Goal: Task Accomplishment & Management: Manage account settings

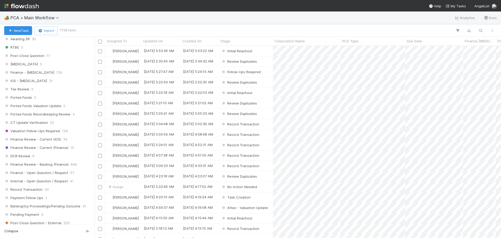
scroll to position [325, 0]
click at [18, 138] on span "Finance Review - Current (IOS)" at bounding box center [32, 140] width 57 height 7
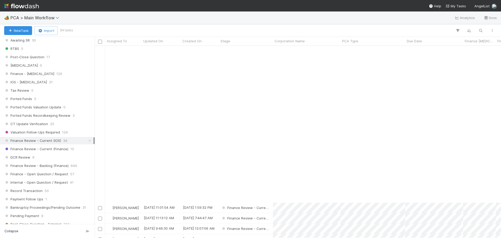
scroll to position [167, 0]
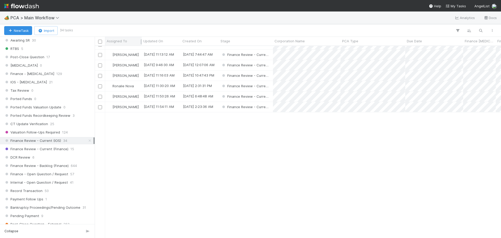
click at [112, 39] on span "Assigned To" at bounding box center [117, 40] width 20 height 5
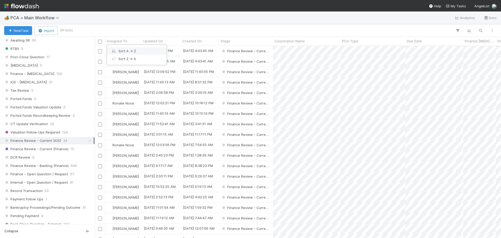
click at [122, 49] on div "Sort A → Z" at bounding box center [136, 51] width 59 height 8
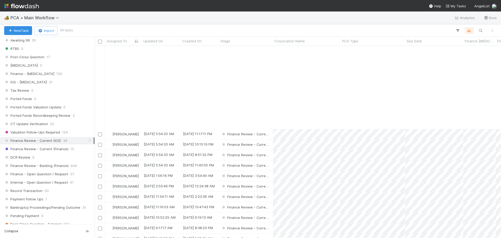
scroll to position [167, 0]
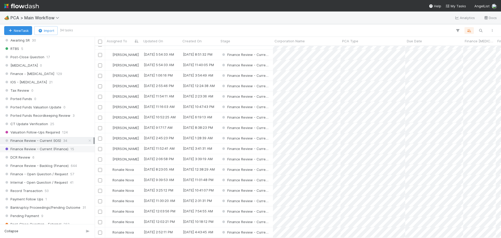
click at [51, 150] on span "Finance Review - Current (Finance)" at bounding box center [36, 148] width 64 height 7
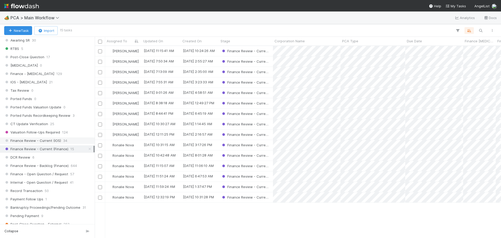
scroll to position [188, 402]
click at [51, 140] on span "Finance Review - Current (IOS)" at bounding box center [32, 140] width 57 height 7
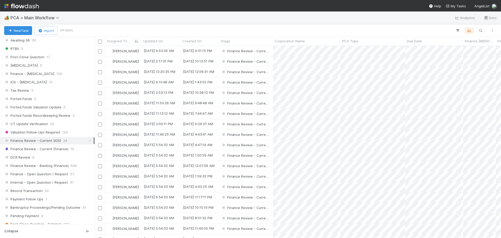
click at [37, 153] on div "Stage Active 7730 PCA Created 0 Task Creation 2 Manual Task Creation 0 Duplicat…" at bounding box center [47, 109] width 95 height 453
click at [40, 150] on span "Finance Review - Current (Finance)" at bounding box center [36, 148] width 64 height 7
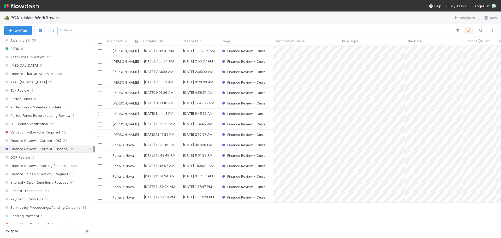
scroll to position [188, 402]
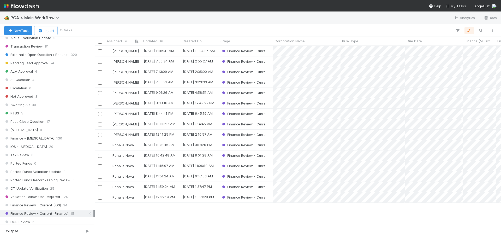
scroll to position [339, 0]
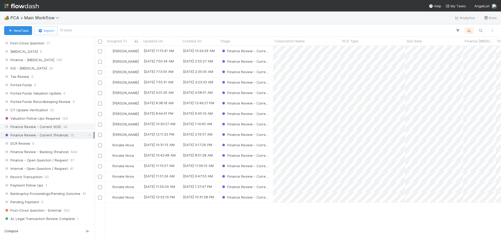
click at [53, 127] on span "Finance Review - Current (IOS)" at bounding box center [32, 126] width 57 height 7
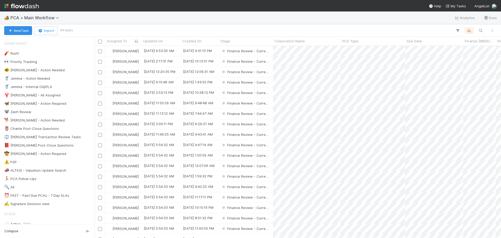
scroll to position [188, 402]
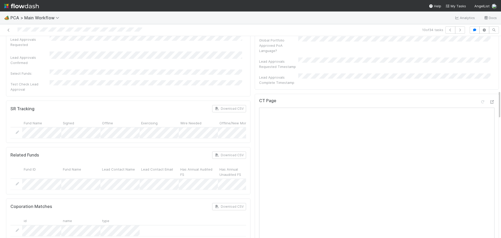
scroll to position [365, 0]
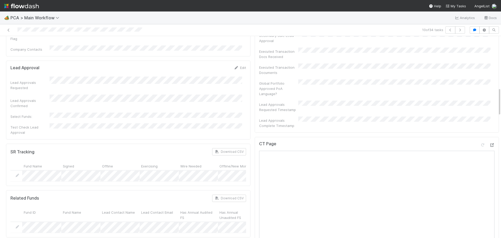
click at [489, 142] on div at bounding box center [491, 144] width 5 height 5
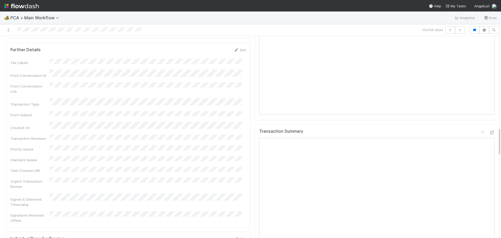
scroll to position [652, 0]
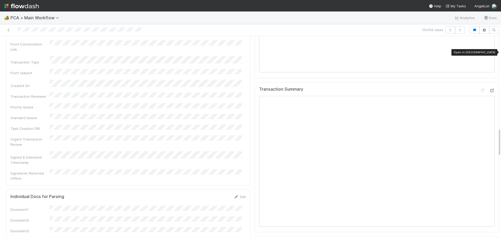
click at [489, 89] on icon at bounding box center [491, 90] width 5 height 3
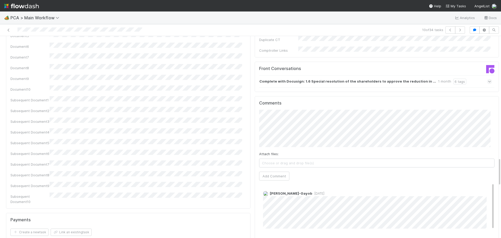
scroll to position [860, 0]
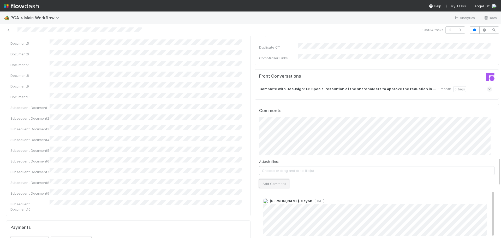
click at [271, 179] on button "Add Comment" at bounding box center [274, 183] width 30 height 9
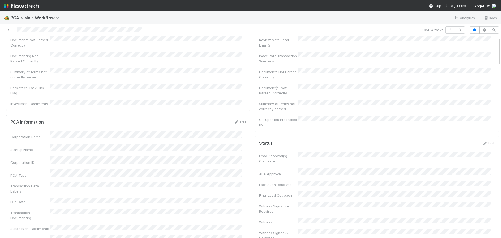
scroll to position [0, 0]
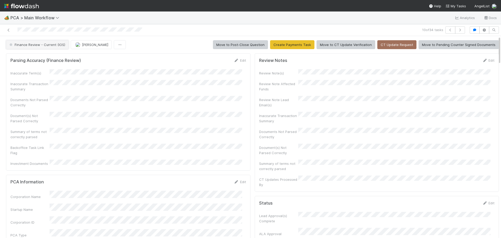
click at [45, 44] on span "Finance Review - Current (IOS)" at bounding box center [36, 45] width 57 height 4
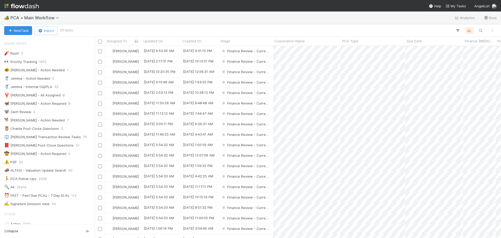
scroll to position [26, 0]
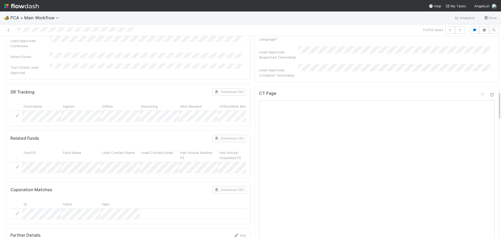
scroll to position [365, 0]
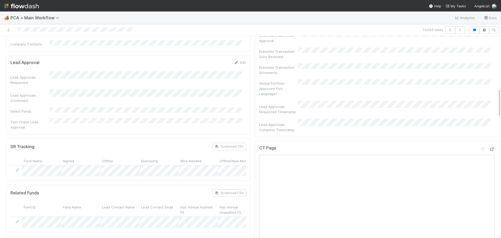
click at [489, 147] on icon at bounding box center [491, 148] width 5 height 3
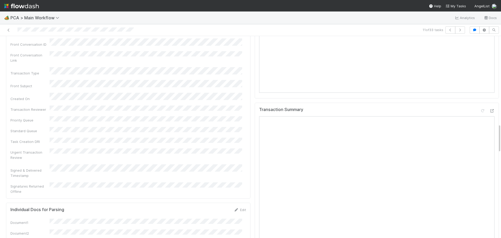
scroll to position [652, 0]
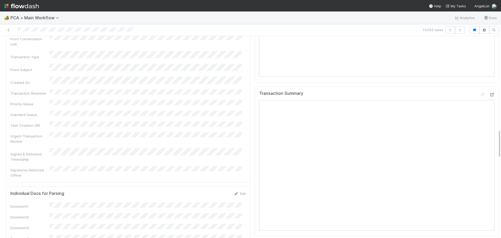
click at [489, 93] on icon at bounding box center [491, 94] width 5 height 3
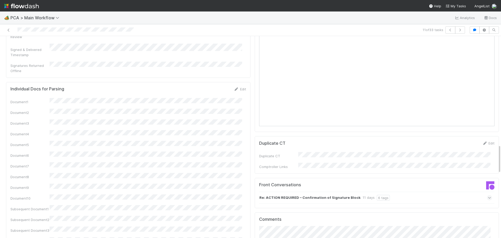
scroll to position [834, 0]
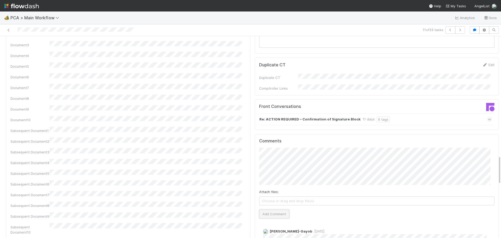
click at [266, 209] on button "Add Comment" at bounding box center [274, 213] width 30 height 9
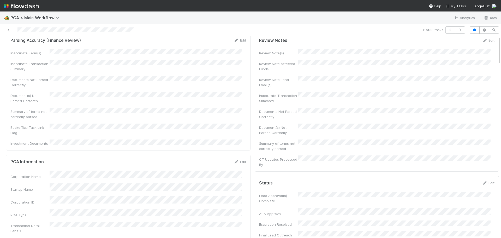
scroll to position [0, 0]
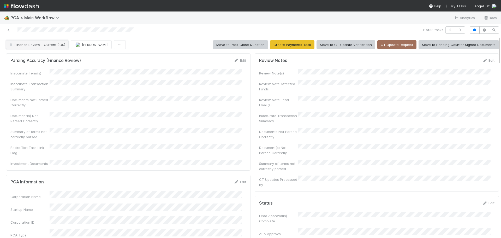
click at [45, 47] on button "Finance Review - Current (IOS)" at bounding box center [37, 44] width 63 height 9
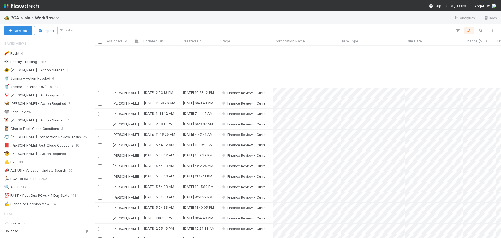
scroll to position [52, 0]
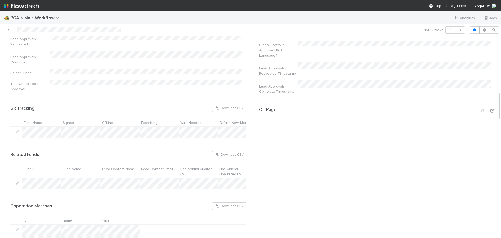
scroll to position [391, 0]
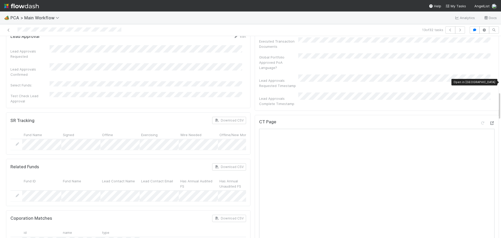
click at [489, 121] on icon at bounding box center [491, 122] width 5 height 3
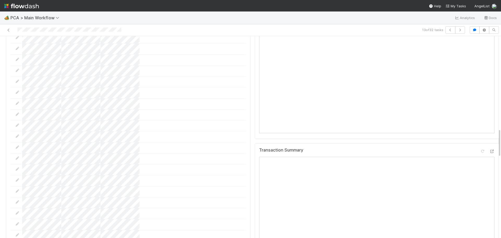
scroll to position [574, 0]
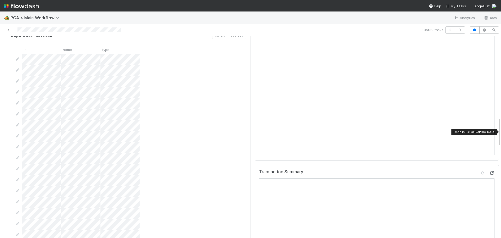
click at [489, 171] on icon at bounding box center [491, 172] width 5 height 3
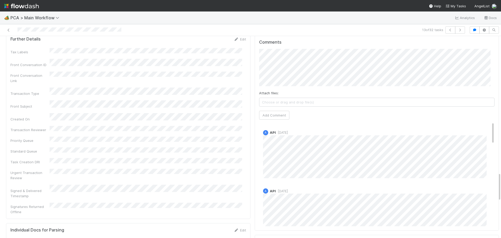
scroll to position [860, 0]
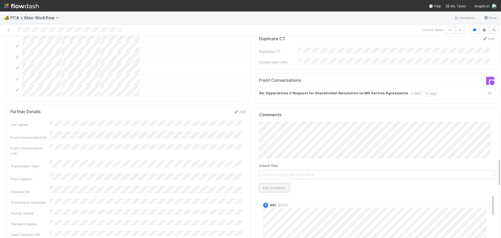
click at [269, 183] on button "Add Comment" at bounding box center [274, 187] width 30 height 9
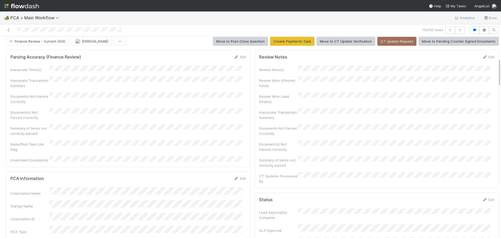
scroll to position [0, 0]
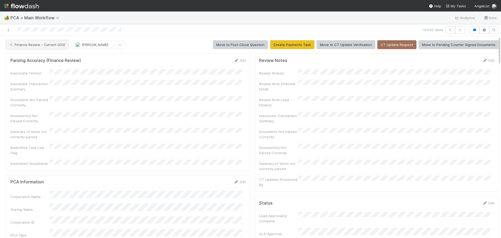
click at [52, 46] on span "Finance Review - Current (IOS)" at bounding box center [36, 45] width 57 height 4
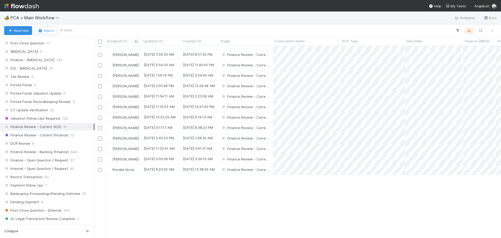
scroll to position [58, 0]
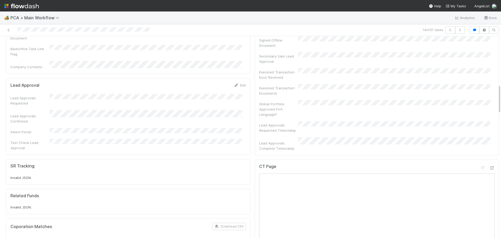
scroll to position [339, 0]
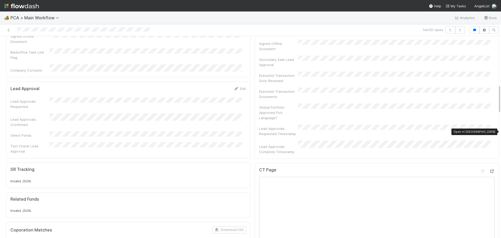
click at [489, 169] on icon at bounding box center [491, 170] width 5 height 3
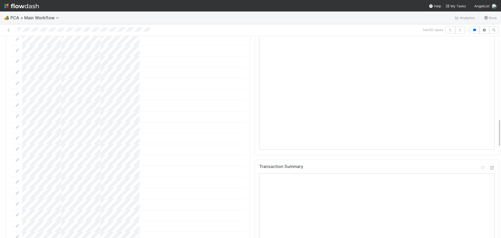
scroll to position [574, 0]
click at [489, 167] on icon at bounding box center [491, 168] width 5 height 3
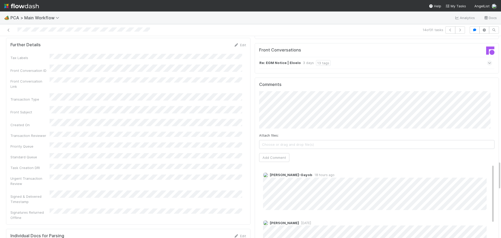
scroll to position [834, 0]
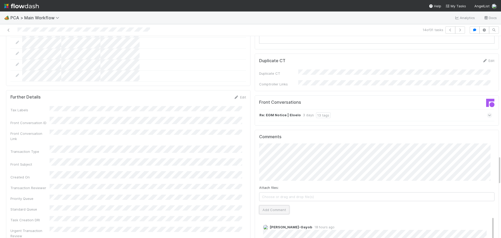
click at [267, 205] on button "Add Comment" at bounding box center [274, 209] width 30 height 9
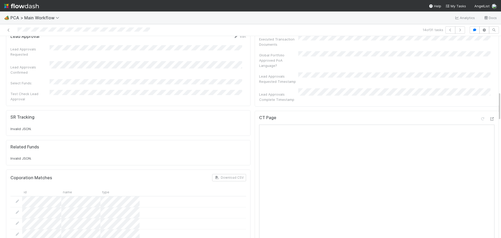
scroll to position [365, 0]
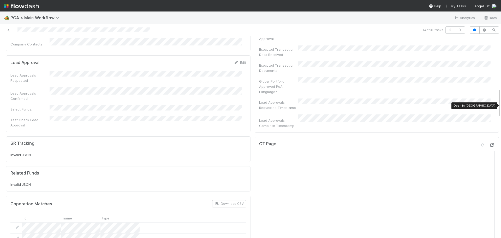
click at [489, 143] on icon at bounding box center [491, 144] width 5 height 3
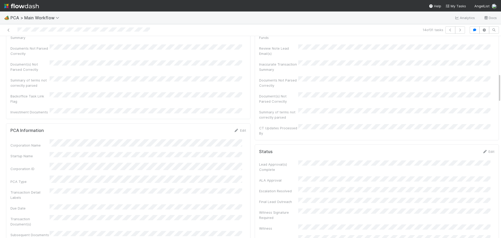
scroll to position [0, 0]
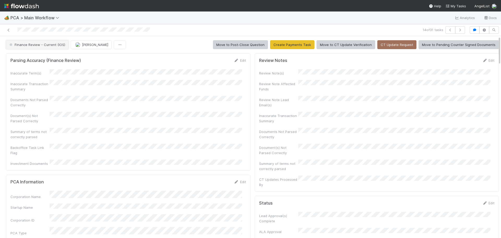
click at [60, 47] on button "Finance Review - Current (IOS)" at bounding box center [37, 44] width 63 height 9
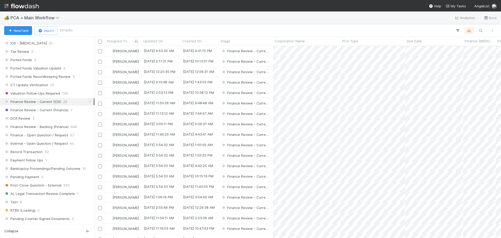
scroll to position [365, 0]
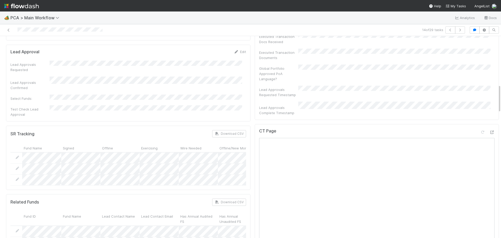
scroll to position [339, 0]
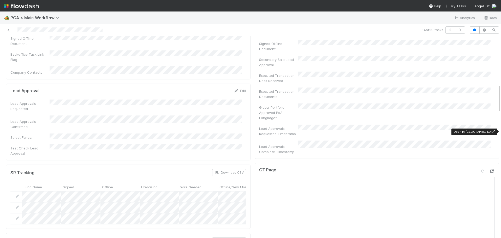
click at [489, 169] on icon at bounding box center [491, 170] width 5 height 3
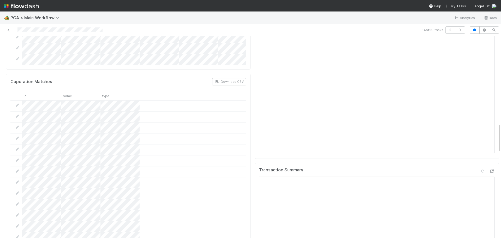
scroll to position [626, 0]
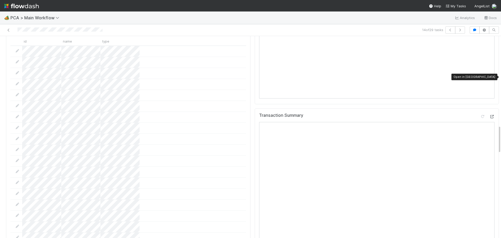
click at [489, 115] on icon at bounding box center [491, 116] width 5 height 3
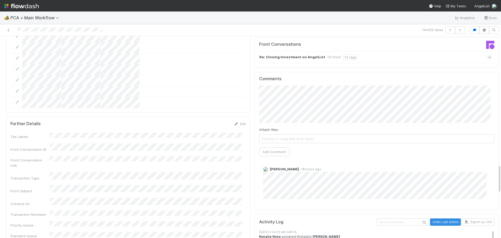
scroll to position [887, 0]
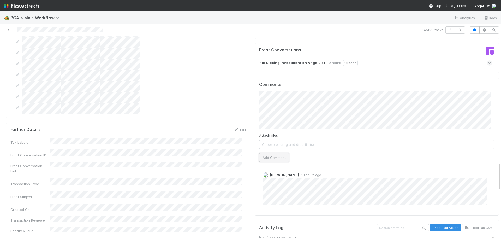
click at [275, 153] on button "Add Comment" at bounding box center [274, 157] width 30 height 9
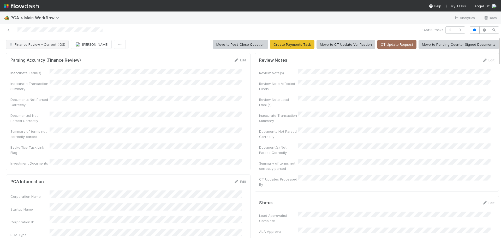
scroll to position [0, 0]
click at [44, 43] on span "Finance Review - Current (IOS)" at bounding box center [36, 45] width 57 height 4
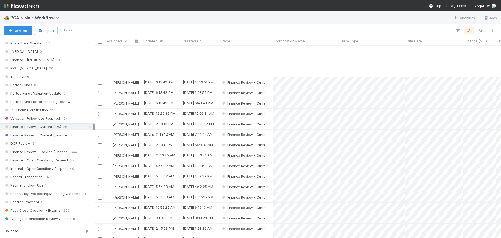
scroll to position [52, 0]
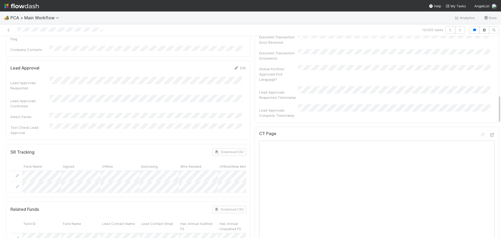
scroll to position [365, 0]
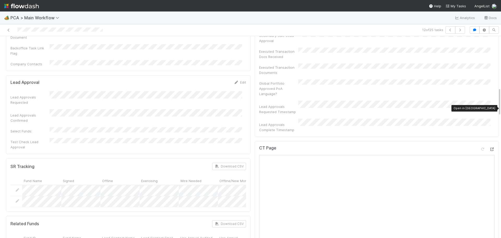
click at [489, 147] on icon at bounding box center [491, 148] width 5 height 3
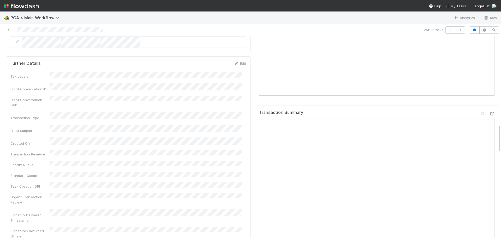
scroll to position [626, 0]
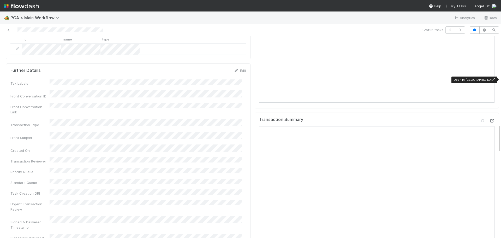
click at [489, 119] on icon at bounding box center [491, 120] width 5 height 3
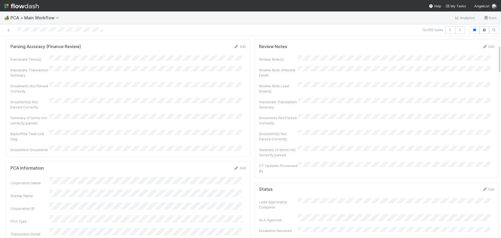
scroll to position [0, 0]
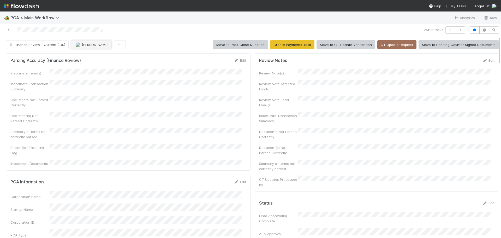
click at [92, 45] on span "[PERSON_NAME]" at bounding box center [95, 45] width 26 height 4
click at [103, 54] on div "Ronalie Nova" at bounding box center [105, 57] width 74 height 9
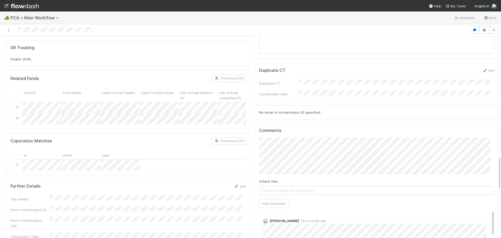
scroll to position [600, 0]
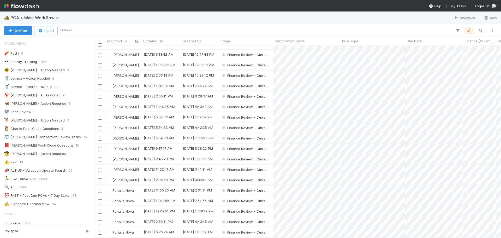
scroll to position [32, 0]
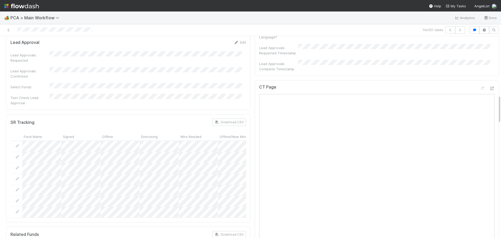
scroll to position [417, 0]
click at [489, 87] on icon at bounding box center [491, 88] width 5 height 3
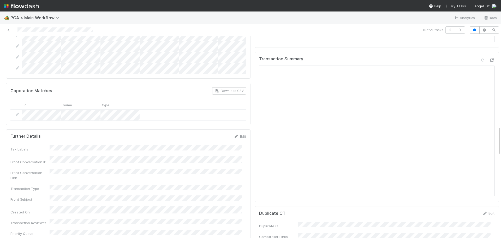
scroll to position [600, 0]
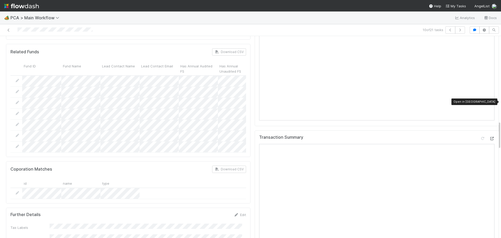
click at [489, 137] on icon at bounding box center [491, 138] width 5 height 3
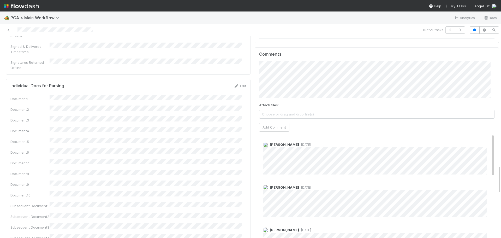
scroll to position [808, 0]
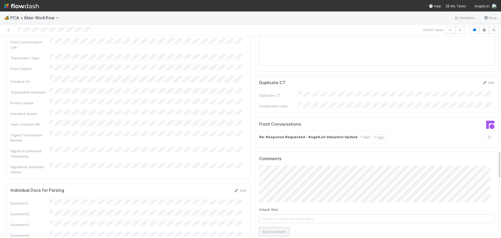
click at [260, 227] on button "Add Comment" at bounding box center [274, 231] width 30 height 9
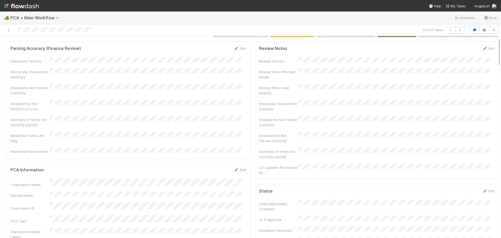
scroll to position [0, 0]
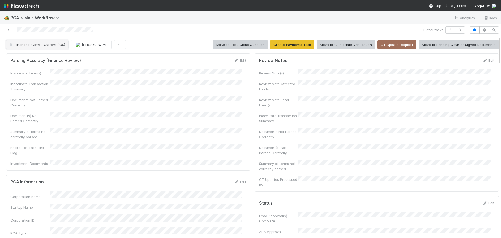
click at [50, 44] on span "Finance Review - Current (IOS)" at bounding box center [36, 45] width 57 height 4
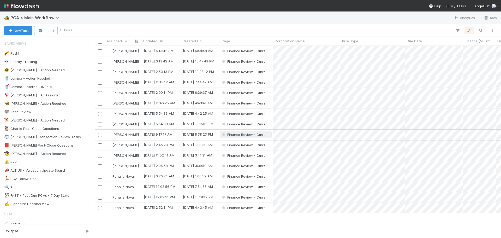
scroll to position [188, 402]
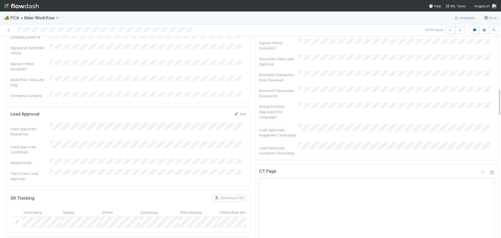
scroll to position [339, 0]
click at [489, 173] on icon at bounding box center [491, 174] width 5 height 3
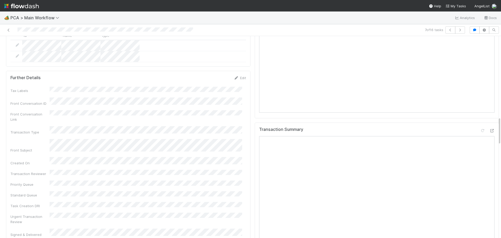
scroll to position [574, 0]
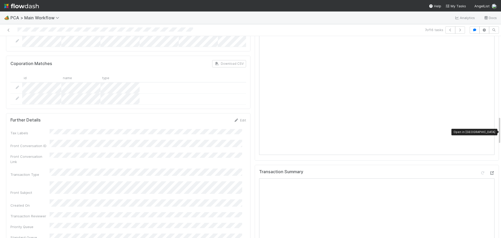
click at [489, 171] on icon at bounding box center [491, 172] width 5 height 3
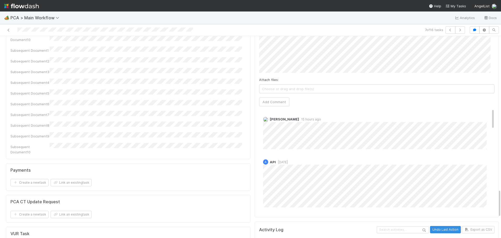
scroll to position [913, 0]
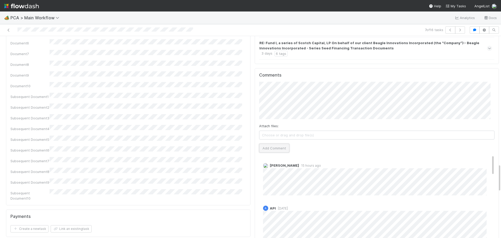
click at [270, 143] on button "Add Comment" at bounding box center [274, 147] width 30 height 9
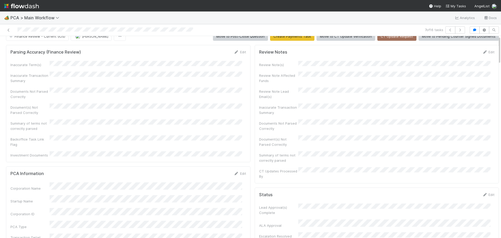
scroll to position [0, 0]
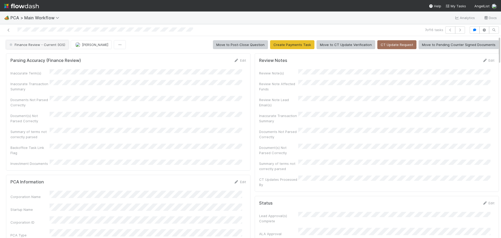
click at [47, 45] on span "Finance Review - Current (IOS)" at bounding box center [36, 45] width 57 height 4
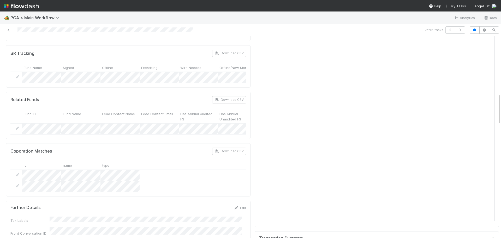
scroll to position [495, 0]
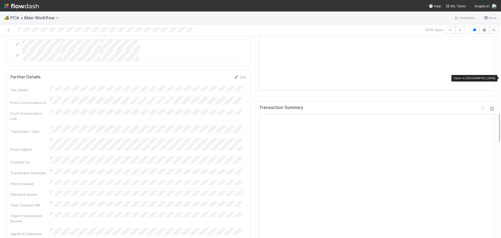
click at [489, 107] on icon at bounding box center [491, 108] width 5 height 3
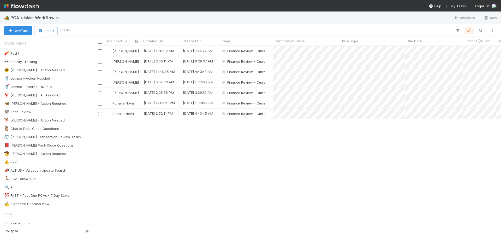
scroll to position [188, 402]
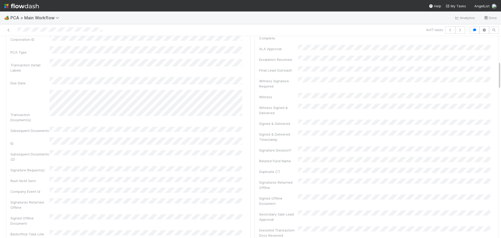
scroll to position [391, 0]
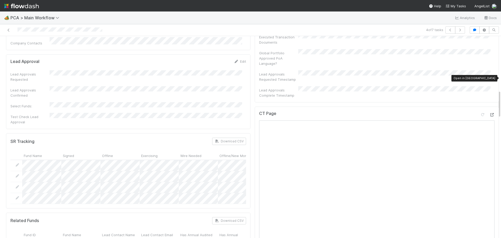
click at [489, 113] on icon at bounding box center [491, 114] width 5 height 3
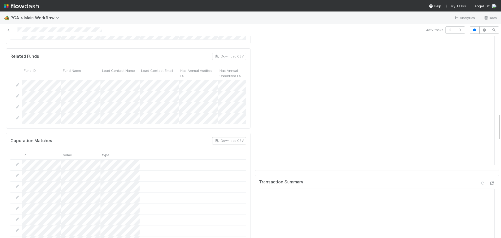
scroll to position [600, 0]
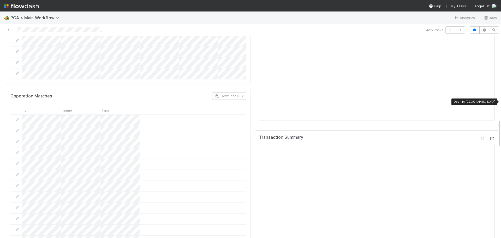
click at [489, 137] on icon at bounding box center [491, 138] width 5 height 3
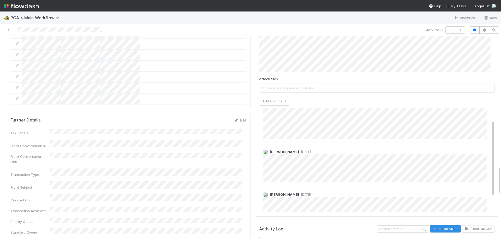
scroll to position [12, 0]
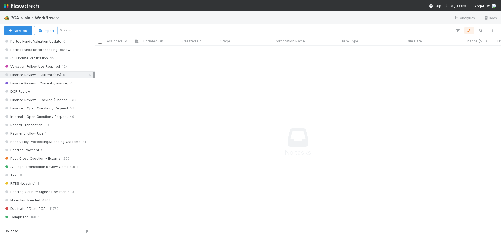
scroll to position [391, 0]
click at [59, 91] on div "DCR Review 1" at bounding box center [48, 91] width 89 height 7
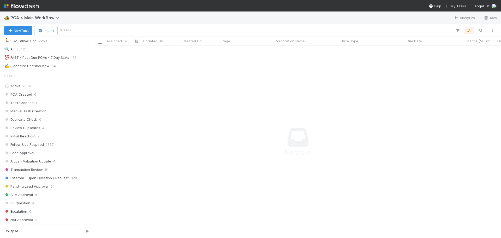
scroll to position [64, 0]
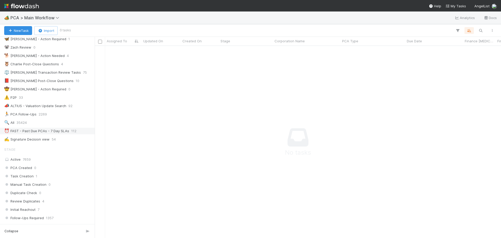
click at [44, 132] on div "⏰ FAST - Past Due PCAs - 7 Day SLAs" at bounding box center [36, 131] width 65 height 7
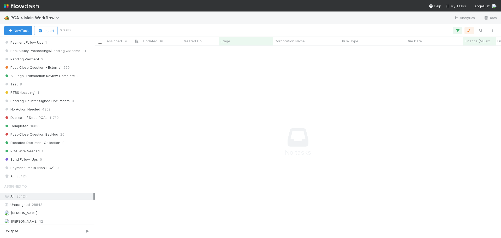
scroll to position [184, 402]
click at [455, 29] on icon "button" at bounding box center [457, 30] width 5 height 5
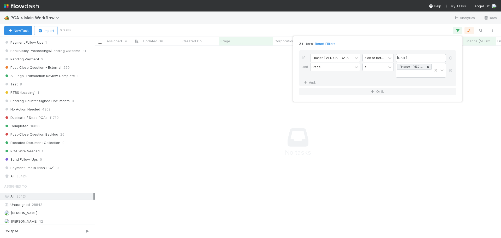
drag, startPoint x: 324, startPoint y: 44, endPoint x: 321, endPoint y: 55, distance: 11.8
click at [324, 44] on link "Reset Filters" at bounding box center [325, 43] width 21 height 4
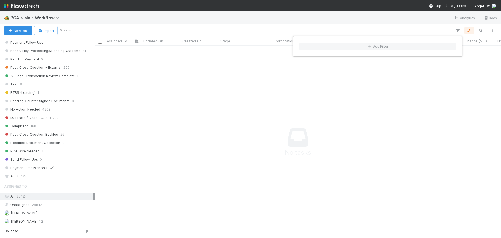
scroll to position [184, 402]
click at [225, 21] on div "Add Filter" at bounding box center [250, 119] width 501 height 238
click at [93, 148] on div "Add Filter" at bounding box center [250, 119] width 501 height 238
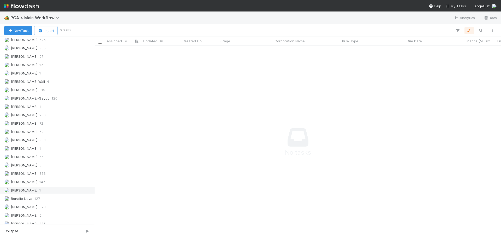
scroll to position [742, 0]
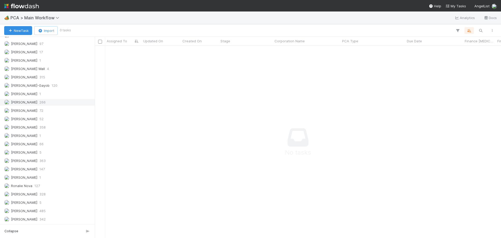
click at [39, 104] on span "266" at bounding box center [42, 102] width 6 height 7
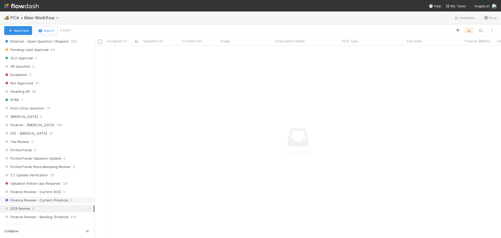
scroll to position [351, 0]
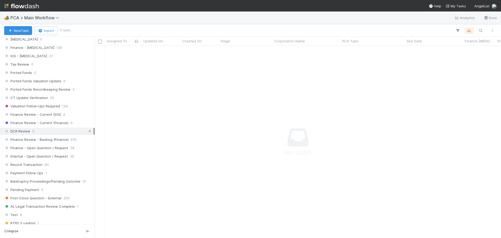
click at [87, 131] on icon at bounding box center [89, 130] width 5 height 3
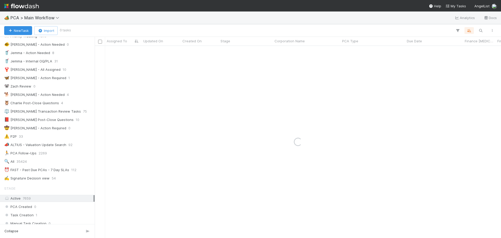
scroll to position [52, 0]
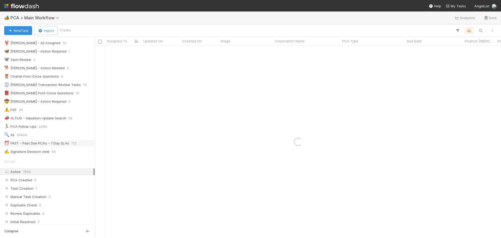
click at [42, 142] on div "⏰ FAST - Past Due PCAs - 7 Day SLAs" at bounding box center [36, 143] width 65 height 7
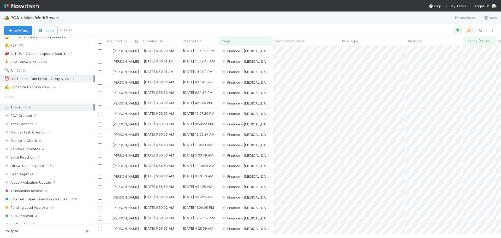
scroll to position [0, 0]
click at [268, 93] on div "Finance - [MEDICAL_DATA]" at bounding box center [246, 93] width 54 height 10
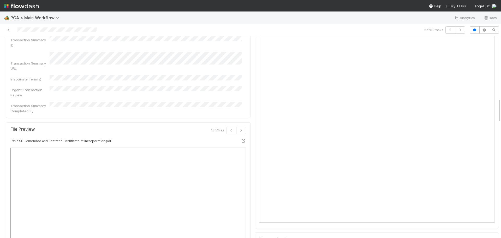
scroll to position [417, 0]
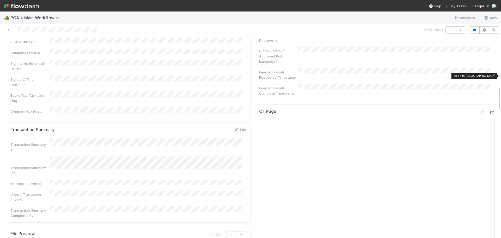
click at [489, 111] on icon at bounding box center [491, 112] width 5 height 3
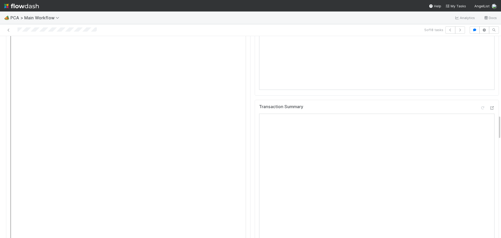
scroll to position [652, 0]
click at [489, 108] on icon at bounding box center [491, 109] width 5 height 3
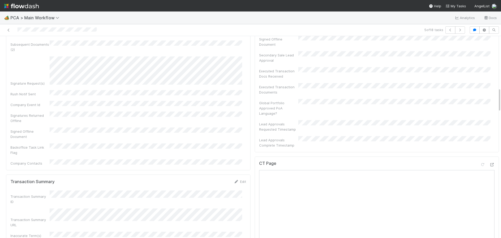
scroll to position [365, 0]
click at [489, 163] on icon at bounding box center [491, 164] width 5 height 3
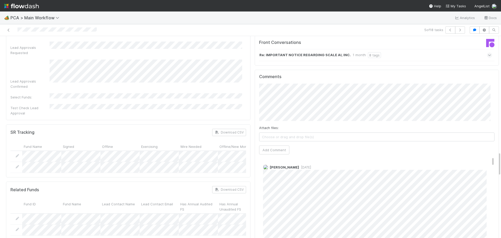
scroll to position [965, 0]
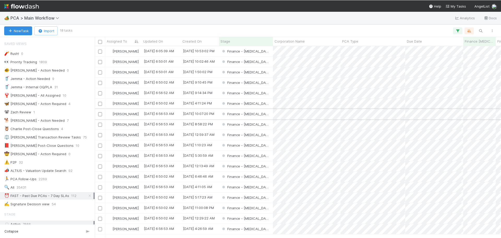
scroll to position [188, 402]
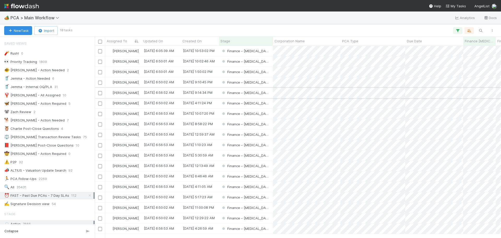
click at [265, 93] on div "Finance - [MEDICAL_DATA]" at bounding box center [246, 93] width 54 height 10
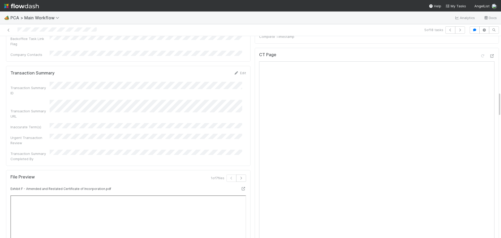
scroll to position [417, 0]
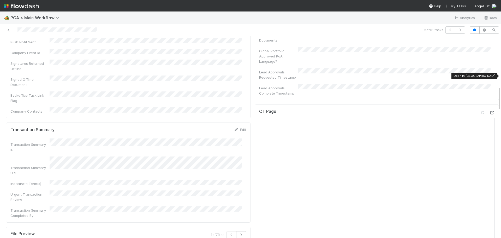
click at [489, 111] on icon at bounding box center [491, 112] width 5 height 3
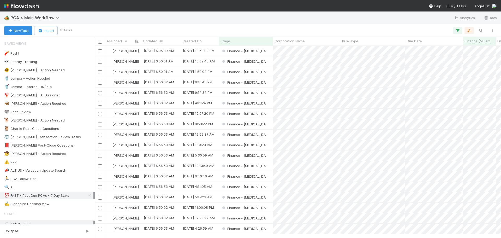
scroll to position [188, 402]
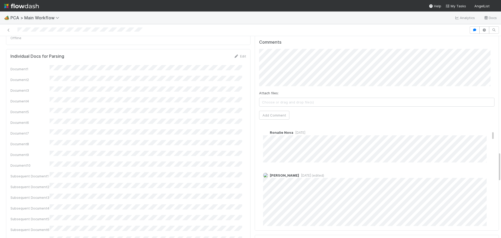
scroll to position [156, 0]
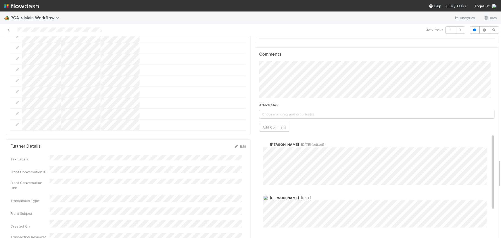
scroll to position [834, 0]
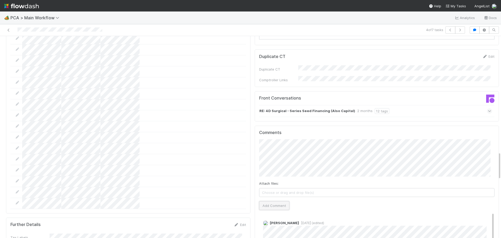
click at [276, 201] on button "Add Comment" at bounding box center [274, 205] width 30 height 9
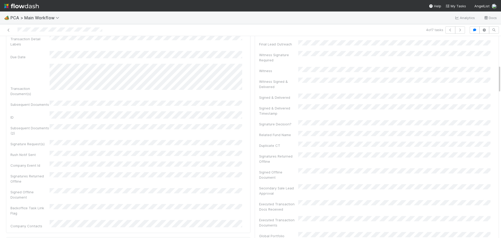
scroll to position [0, 0]
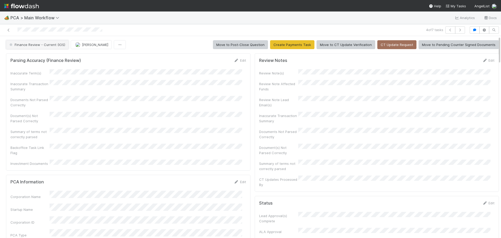
click at [46, 43] on span "Finance Review - Current (IOS)" at bounding box center [36, 45] width 57 height 4
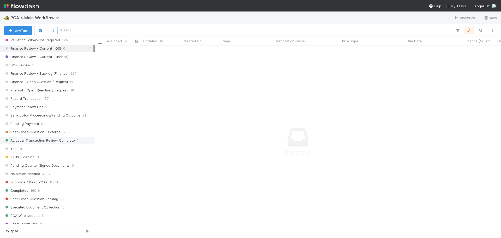
scroll to position [391, 0]
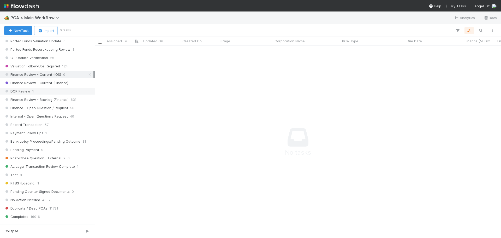
click at [66, 92] on div "DCR Review 1" at bounding box center [48, 91] width 89 height 7
click at [53, 101] on span "Finance Review - Backlog (Finance)" at bounding box center [36, 99] width 64 height 7
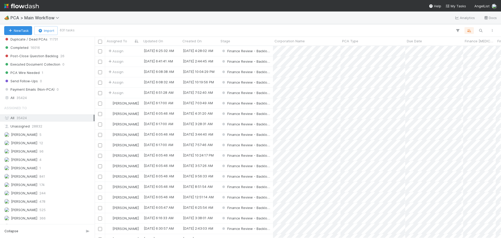
scroll to position [188, 402]
click at [457, 29] on icon "button" at bounding box center [457, 30] width 5 height 5
click at [367, 46] on icon "button" at bounding box center [369, 46] width 5 height 3
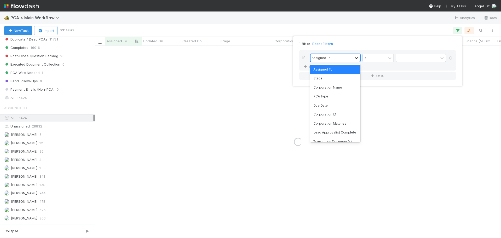
click at [356, 58] on icon at bounding box center [356, 58] width 3 height 2
drag, startPoint x: 344, startPoint y: 96, endPoint x: 357, endPoint y: 88, distance: 15.2
click at [345, 96] on div "PCA Type" at bounding box center [335, 96] width 50 height 9
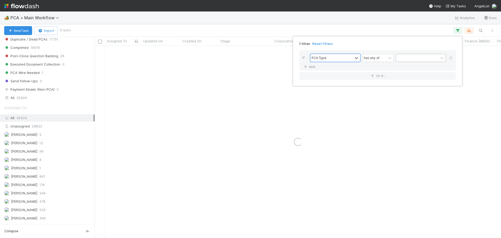
click at [425, 54] on div at bounding box center [417, 58] width 42 height 8
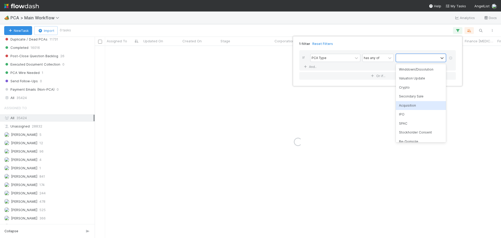
click at [419, 107] on div "Acquisition" at bounding box center [421, 105] width 50 height 9
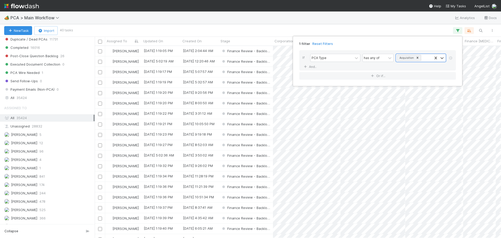
scroll to position [188, 402]
click at [365, 25] on div "1 filter Reset Filters If PCA Type has any of Acquisition And.. Or if..." at bounding box center [250, 119] width 501 height 238
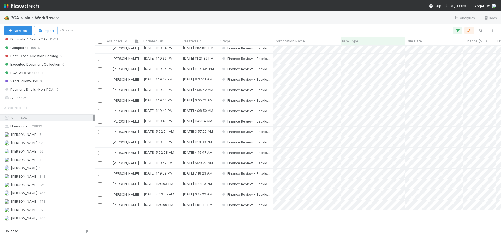
scroll to position [78, 0]
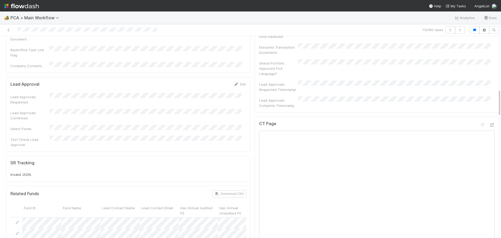
scroll to position [365, 0]
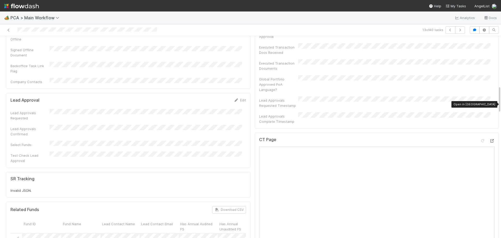
click at [489, 139] on icon at bounding box center [491, 140] width 5 height 3
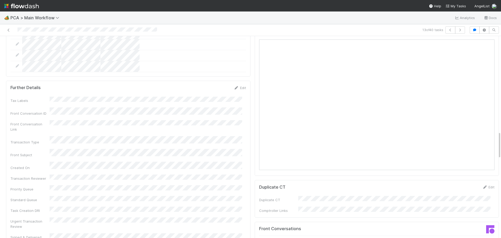
scroll to position [626, 0]
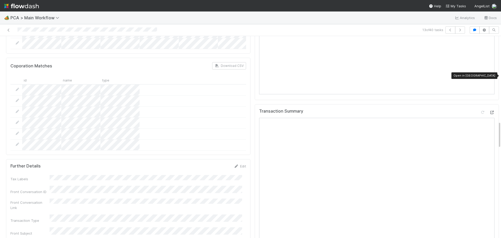
click at [489, 111] on icon at bounding box center [491, 112] width 5 height 3
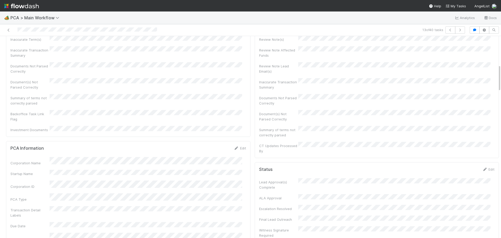
scroll to position [0, 0]
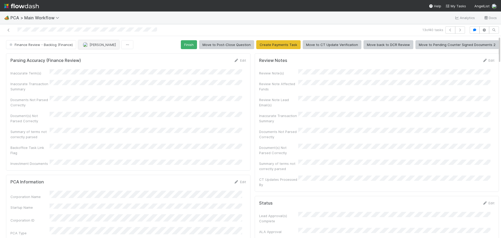
click at [99, 47] on button "[PERSON_NAME]" at bounding box center [98, 44] width 41 height 9
click at [116, 59] on span "you" at bounding box center [117, 58] width 6 height 4
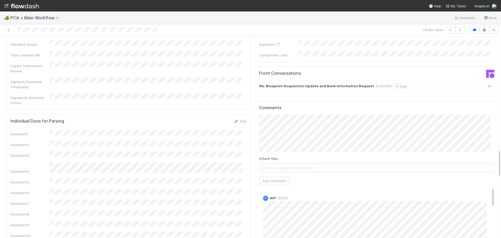
scroll to position [834, 0]
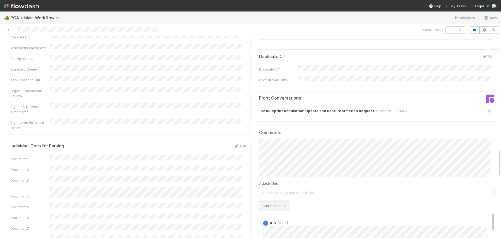
click at [270, 201] on button "Add Comment" at bounding box center [274, 205] width 30 height 9
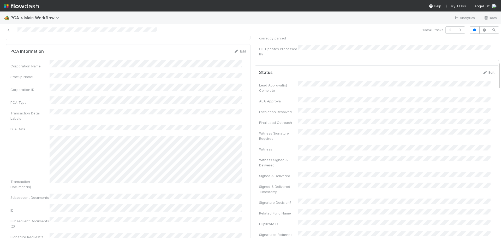
scroll to position [0, 0]
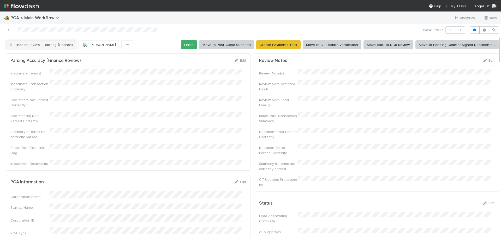
click at [53, 48] on button "Finance Review - Backlog (Finance)" at bounding box center [41, 44] width 70 height 9
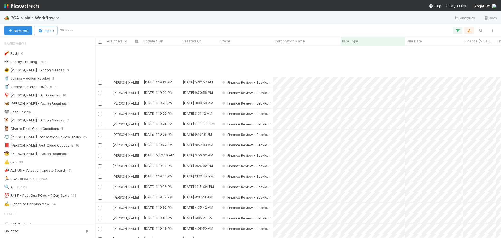
scroll to position [52, 0]
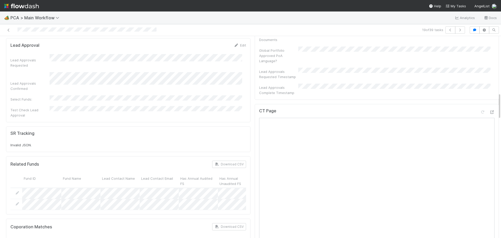
scroll to position [391, 0]
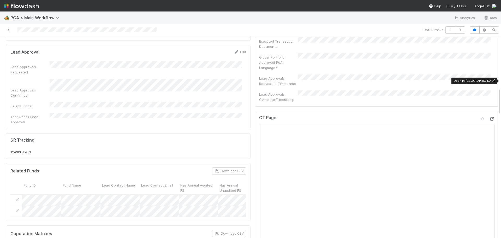
click at [489, 117] on icon at bounding box center [491, 118] width 5 height 3
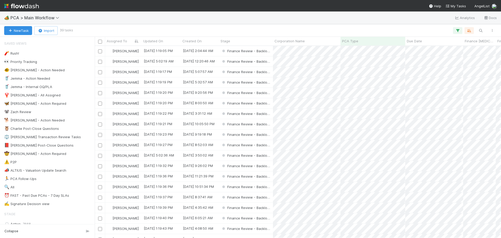
scroll to position [188, 402]
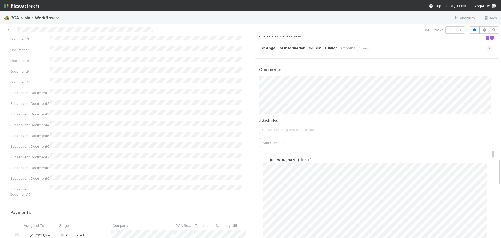
scroll to position [877, 0]
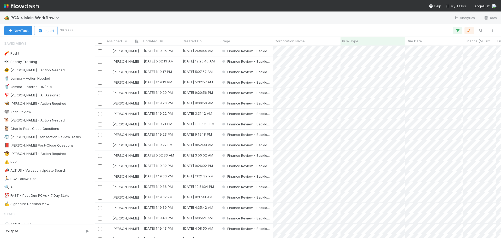
scroll to position [188, 402]
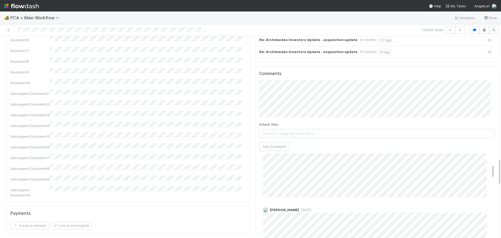
scroll to position [156, 0]
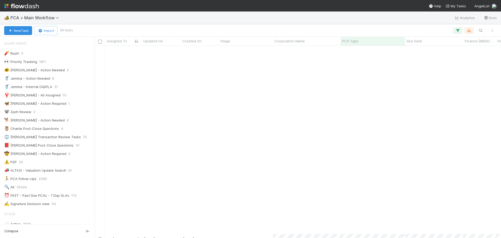
scroll to position [209, 0]
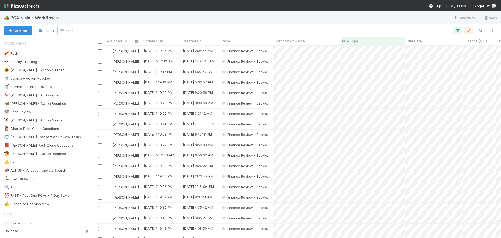
scroll to position [188, 402]
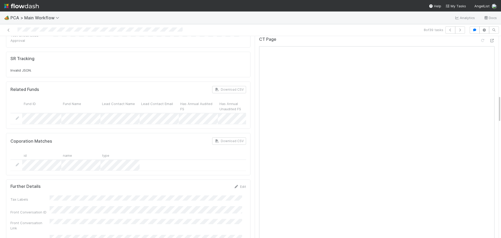
scroll to position [391, 0]
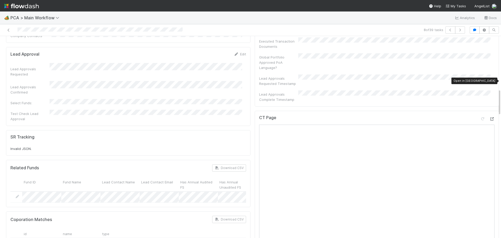
click at [489, 117] on icon at bounding box center [491, 118] width 5 height 3
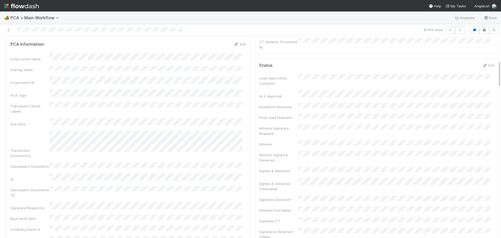
scroll to position [0, 0]
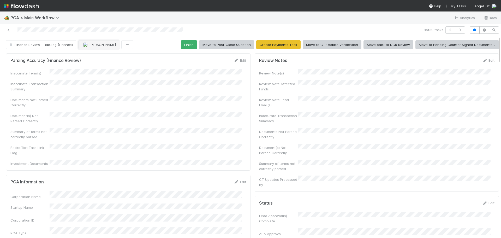
click at [93, 45] on span "Jacob Luna" at bounding box center [102, 45] width 26 height 4
click at [103, 55] on div "Marenz Trajano you" at bounding box center [112, 57] width 74 height 9
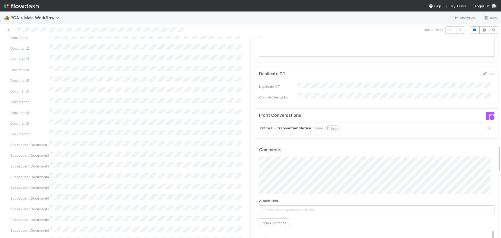
scroll to position [782, 0]
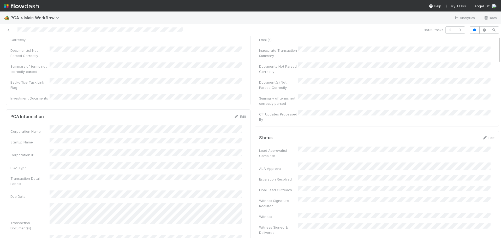
scroll to position [0, 0]
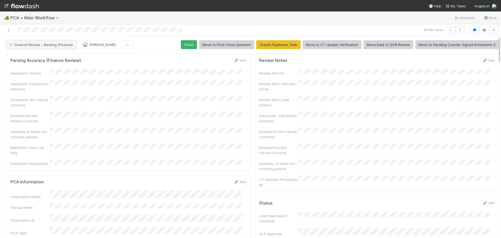
click at [57, 43] on span "Finance Review - Backlog (Finance)" at bounding box center [40, 45] width 64 height 4
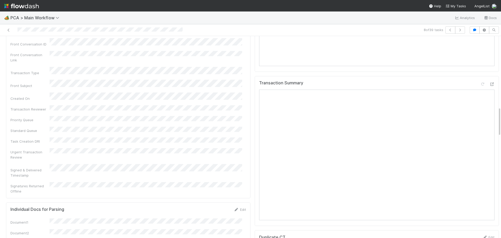
scroll to position [469, 0]
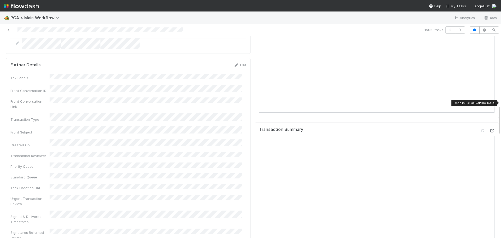
click at [489, 129] on icon at bounding box center [491, 130] width 5 height 3
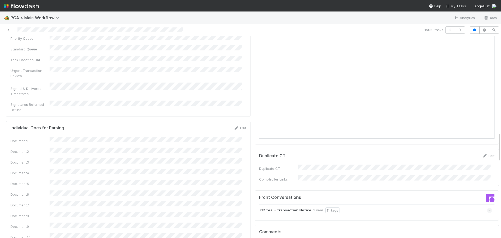
scroll to position [652, 0]
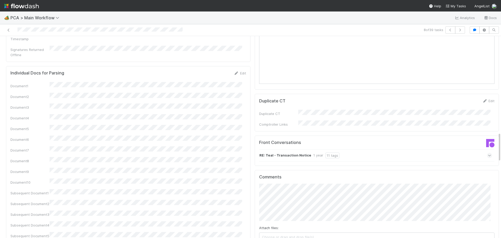
click at [488, 153] on icon at bounding box center [489, 155] width 3 height 5
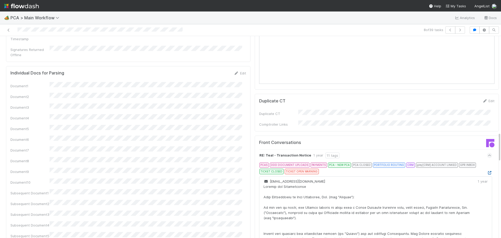
click at [487, 171] on icon at bounding box center [489, 172] width 5 height 3
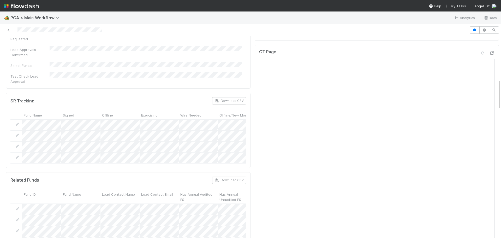
scroll to position [287, 0]
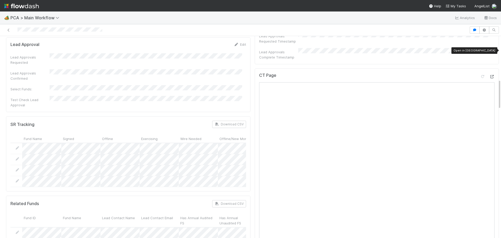
click at [489, 75] on icon at bounding box center [491, 76] width 5 height 3
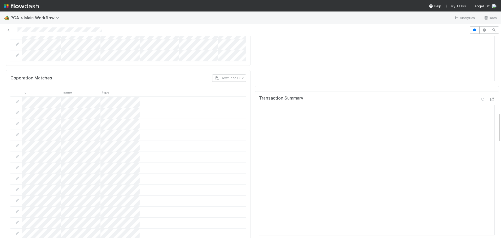
scroll to position [495, 0]
click at [489, 99] on icon at bounding box center [491, 100] width 5 height 3
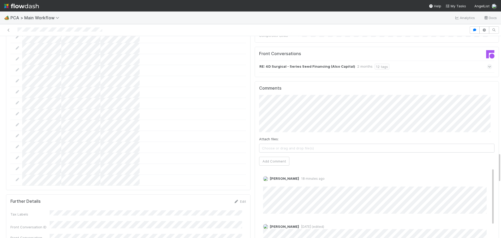
scroll to position [782, 0]
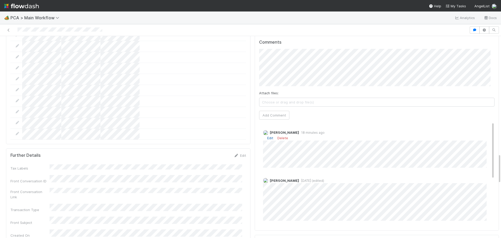
click at [267, 136] on link "Edit" at bounding box center [270, 138] width 6 height 4
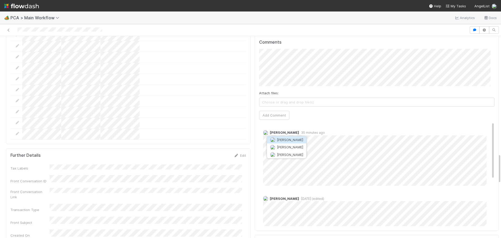
click at [288, 142] on button "[PERSON_NAME]" at bounding box center [286, 139] width 39 height 7
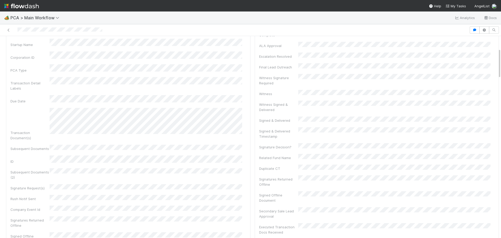
scroll to position [0, 0]
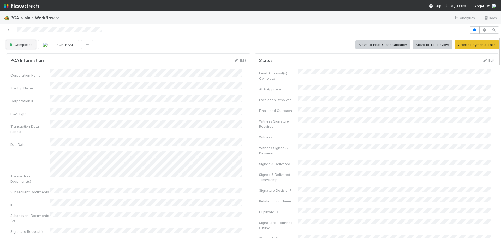
click at [26, 45] on span "Completed" at bounding box center [20, 45] width 24 height 4
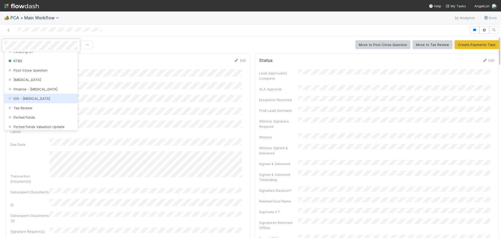
click at [54, 100] on div "IOS - [MEDICAL_DATA]" at bounding box center [41, 98] width 74 height 9
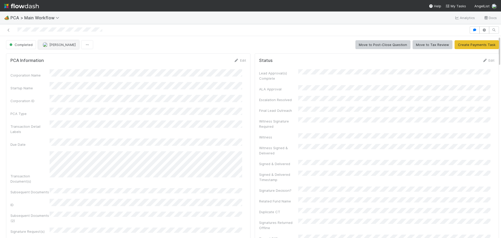
click at [67, 45] on span "[PERSON_NAME]" at bounding box center [62, 45] width 26 height 4
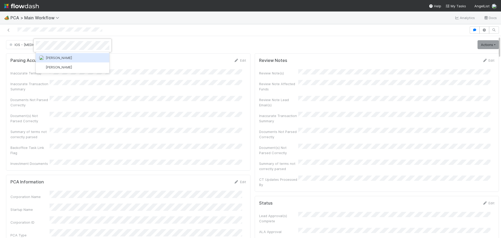
click at [82, 59] on div "[PERSON_NAME]" at bounding box center [73, 57] width 74 height 9
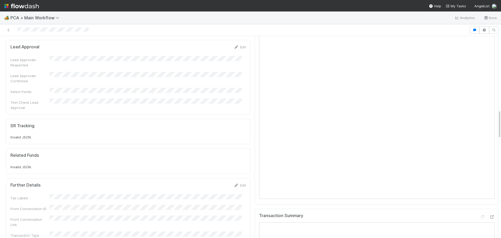
scroll to position [417, 0]
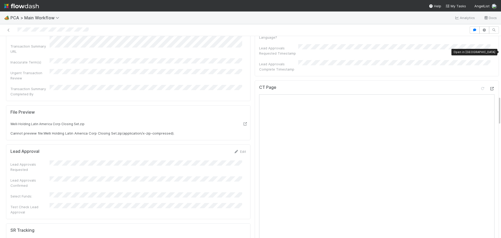
click at [489, 87] on icon at bounding box center [491, 88] width 5 height 3
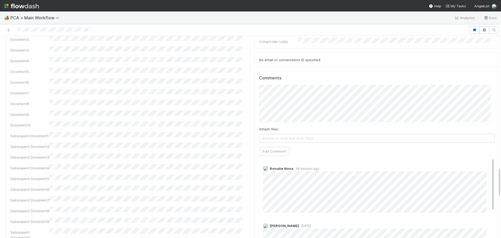
scroll to position [913, 0]
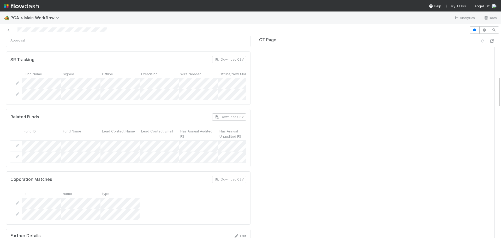
scroll to position [261, 0]
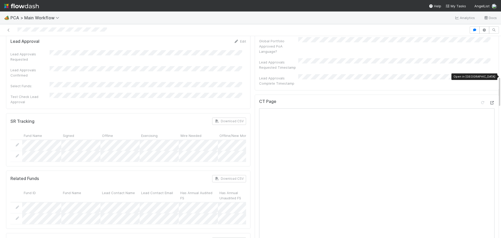
click at [489, 101] on icon at bounding box center [491, 102] width 5 height 3
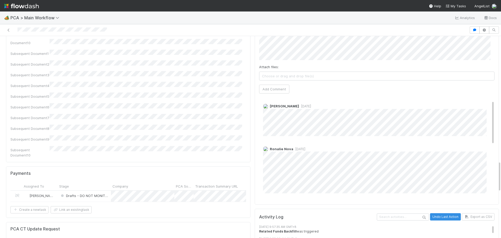
scroll to position [0, 0]
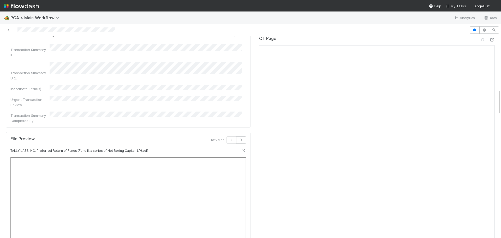
scroll to position [417, 0]
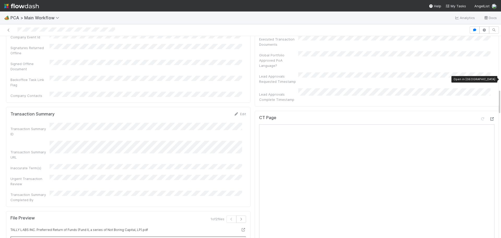
click at [489, 117] on icon at bounding box center [491, 118] width 5 height 3
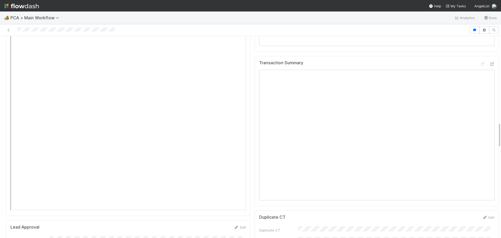
scroll to position [626, 0]
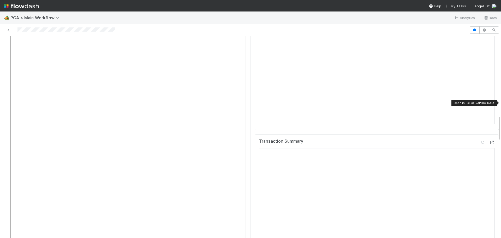
click at [489, 141] on icon at bounding box center [491, 142] width 5 height 3
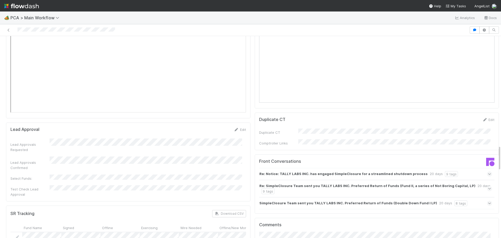
scroll to position [756, 0]
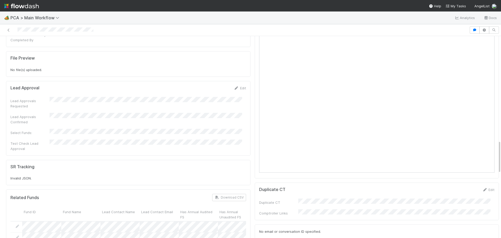
scroll to position [730, 0]
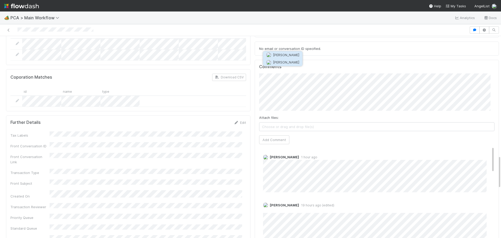
click at [279, 63] on span "Jacob Weiss" at bounding box center [286, 62] width 26 height 4
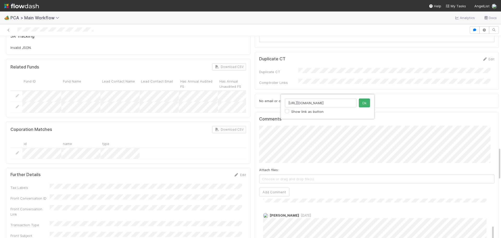
scroll to position [0, 67]
type input "https://app.frontapp.com/inboxes/teams/folders/4733767/assigned/56687829703"
click at [361, 105] on button "Ok" at bounding box center [364, 102] width 11 height 9
click at [270, 187] on button "Add Comment" at bounding box center [274, 191] width 30 height 9
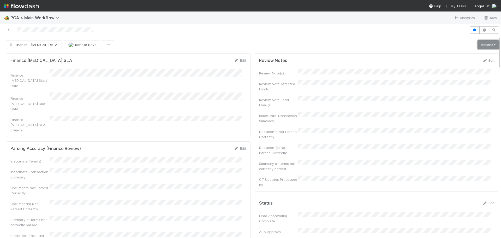
click at [477, 47] on link "Actions" at bounding box center [487, 44] width 21 height 9
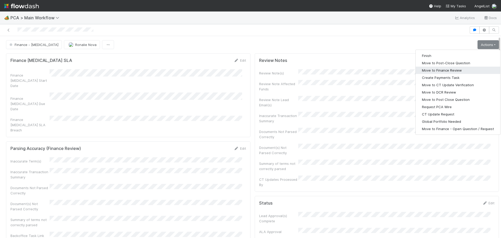
click at [449, 72] on button "Move to Finance Review" at bounding box center [457, 69] width 84 height 7
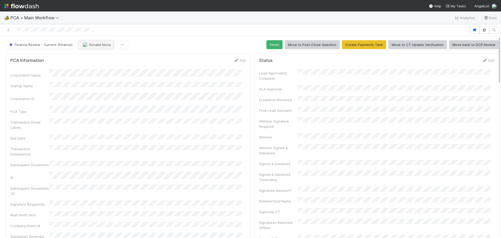
click at [93, 44] on span "Ronalie Nova" at bounding box center [99, 45] width 21 height 4
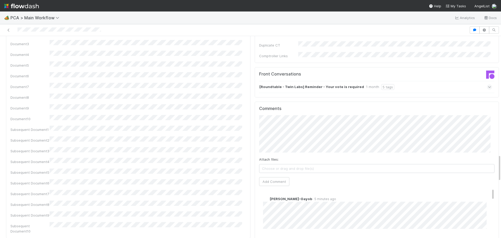
scroll to position [913, 0]
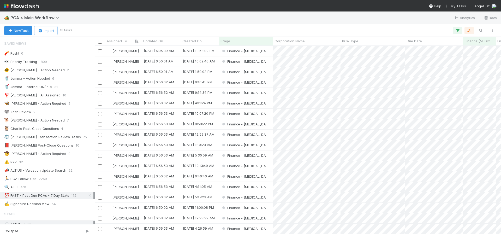
scroll to position [188, 402]
click at [264, 51] on div "Finance - ICU" at bounding box center [246, 51] width 54 height 10
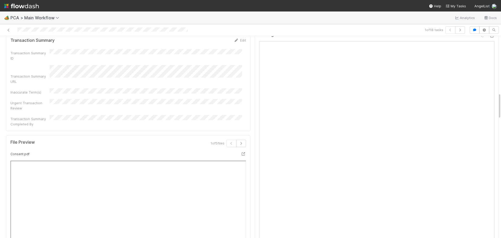
scroll to position [417, 0]
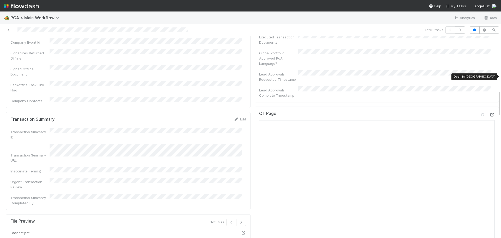
click at [489, 113] on icon at bounding box center [491, 114] width 5 height 3
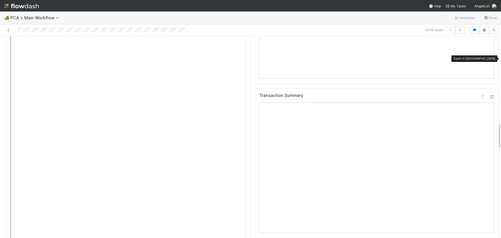
scroll to position [652, 0]
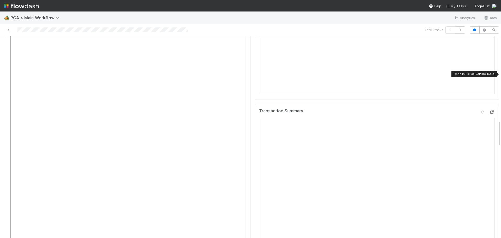
click at [489, 110] on icon at bounding box center [491, 111] width 5 height 3
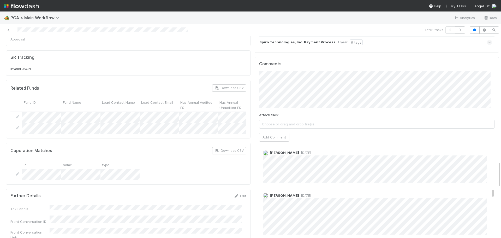
scroll to position [422, 0]
click at [299, 201] on span "1 week ago" at bounding box center [305, 203] width 12 height 4
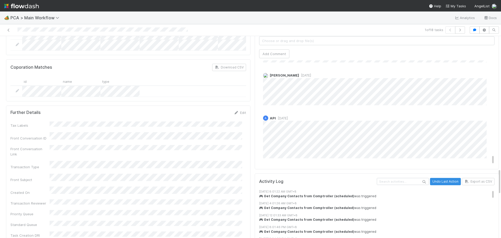
scroll to position [1017, 0]
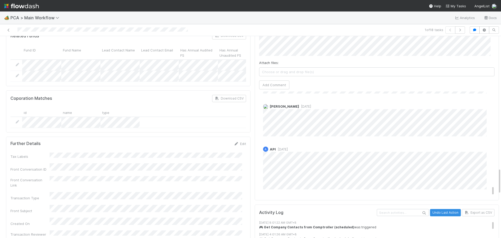
click at [259, 142] on div "A API 1 year ago" at bounding box center [378, 165] width 239 height 47
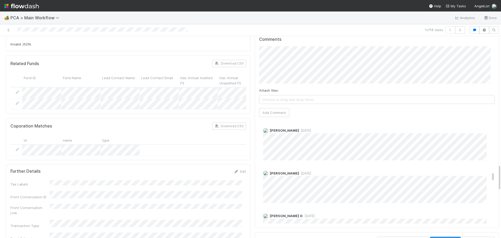
scroll to position [526, 0]
click at [299, 167] on span "1 year ago" at bounding box center [305, 169] width 12 height 4
click at [370, 120] on div "7/20/24, 9:14:27 AM GMT+8 A API 6 days ago 7/20/24, 9:14:27 AM GMT+8 A API 6 da…" at bounding box center [378, 117] width 239 height 1048
click at [298, 119] on div "Nathalie Gualito 7 months ago" at bounding box center [378, 137] width 239 height 36
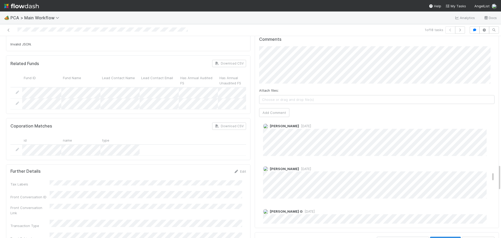
click at [299, 124] on span "7 months ago" at bounding box center [305, 126] width 12 height 4
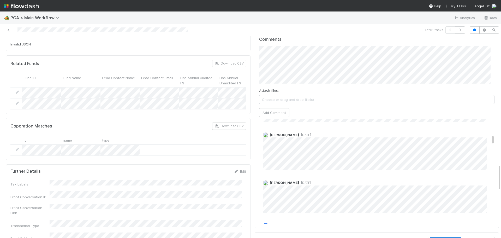
scroll to position [156, 0]
click at [324, 183] on div "Charlie Bell 1 week ago" at bounding box center [378, 201] width 239 height 36
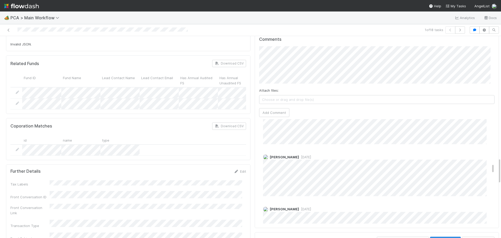
scroll to position [885, 0]
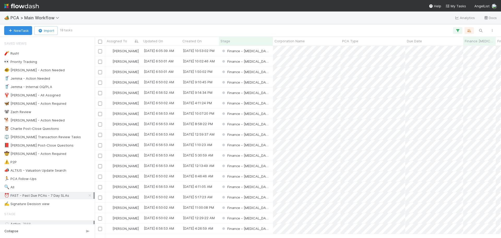
scroll to position [188, 402]
click at [259, 102] on div "Finance - [MEDICAL_DATA]" at bounding box center [246, 103] width 54 height 10
click at [268, 112] on div "Finance - [MEDICAL_DATA]" at bounding box center [246, 113] width 54 height 10
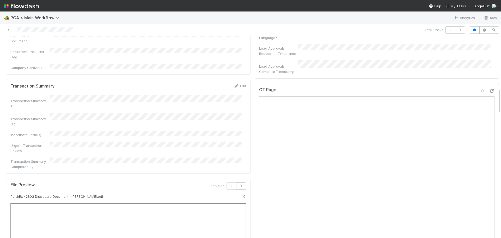
scroll to position [391, 0]
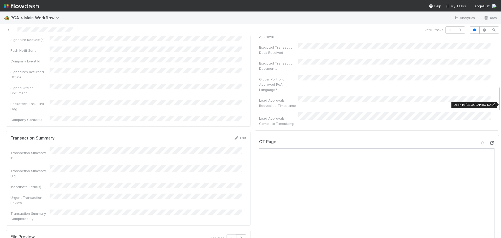
click at [489, 141] on icon at bounding box center [491, 142] width 5 height 3
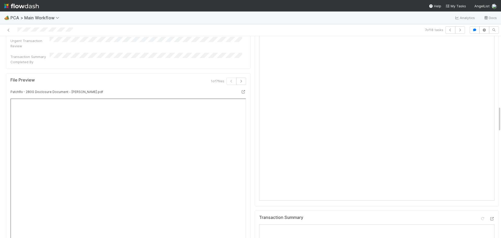
scroll to position [626, 0]
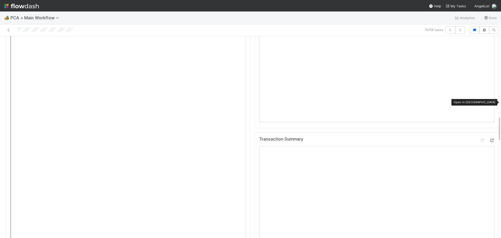
click at [489, 138] on icon at bounding box center [491, 139] width 5 height 3
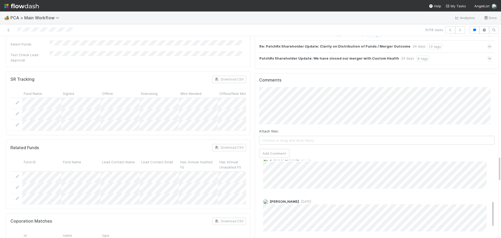
scroll to position [156, 0]
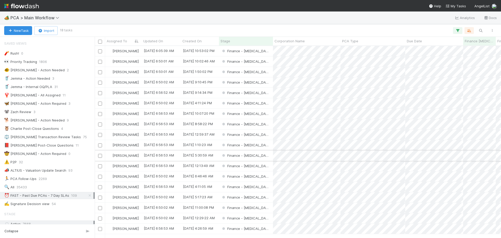
scroll to position [188, 402]
click at [261, 125] on div "Finance - [MEDICAL_DATA]" at bounding box center [246, 124] width 54 height 10
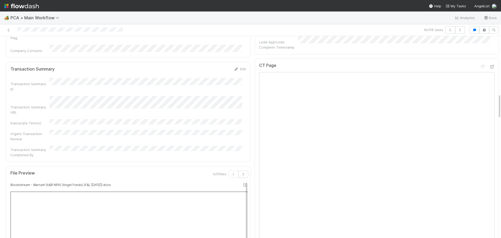
scroll to position [417, 0]
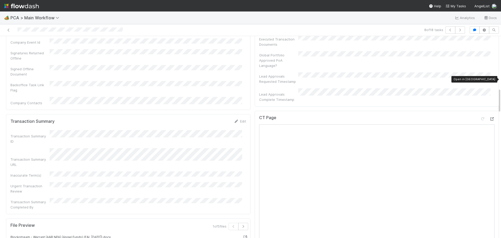
click at [489, 117] on icon at bounding box center [491, 118] width 5 height 3
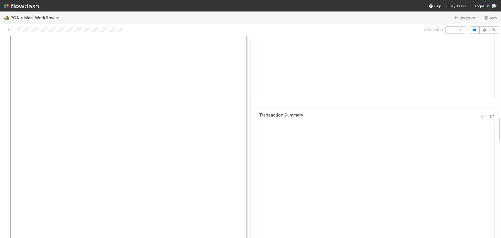
scroll to position [600, 0]
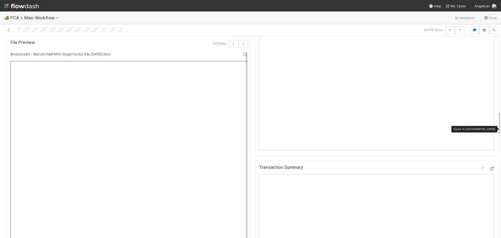
click at [489, 167] on icon at bounding box center [491, 168] width 5 height 3
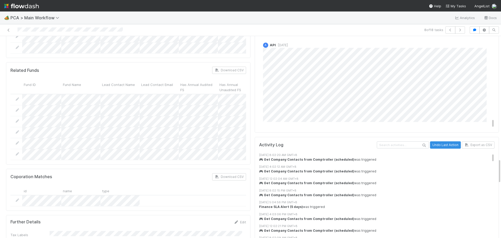
scroll to position [965, 0]
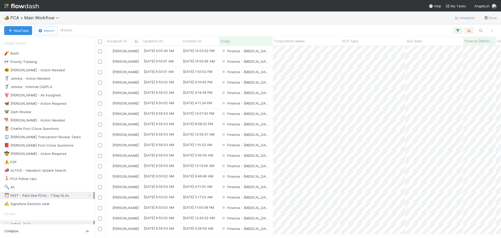
scroll to position [188, 402]
click at [264, 133] on div "Finance - [MEDICAL_DATA]" at bounding box center [246, 134] width 54 height 10
click at [268, 133] on div "Finance - [MEDICAL_DATA]" at bounding box center [246, 134] width 54 height 10
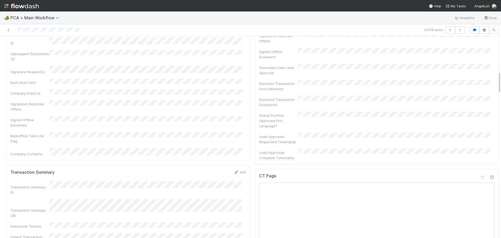
scroll to position [417, 0]
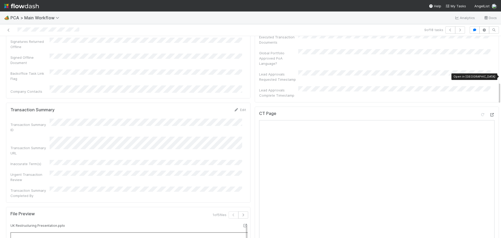
click at [489, 113] on icon at bounding box center [491, 114] width 5 height 3
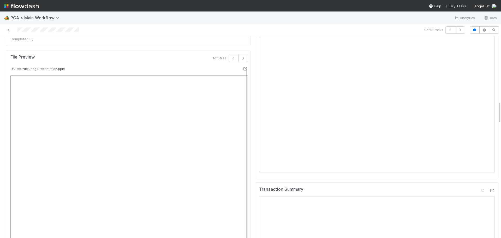
scroll to position [626, 0]
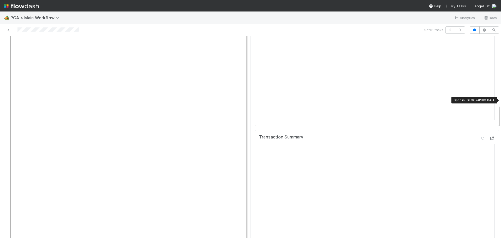
click at [489, 136] on icon at bounding box center [491, 137] width 5 height 3
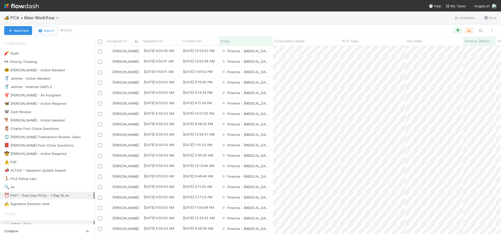
scroll to position [188, 402]
click at [260, 149] on div "Finance - [MEDICAL_DATA]" at bounding box center [246, 145] width 54 height 10
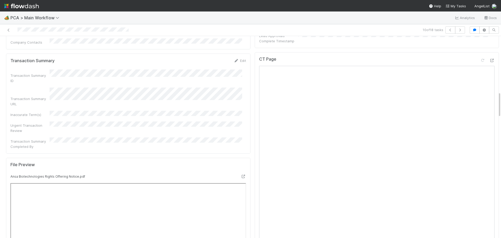
scroll to position [391, 0]
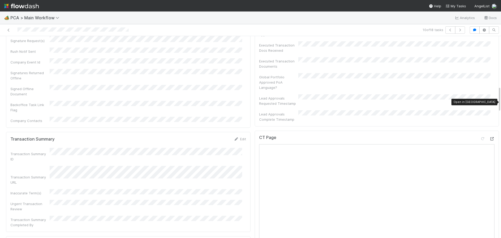
click at [489, 137] on icon at bounding box center [491, 138] width 5 height 3
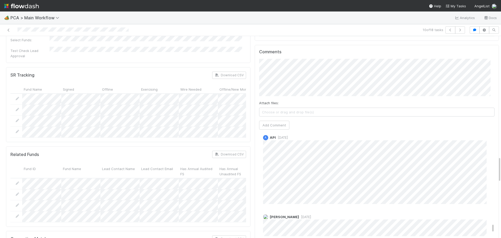
scroll to position [1486, 0]
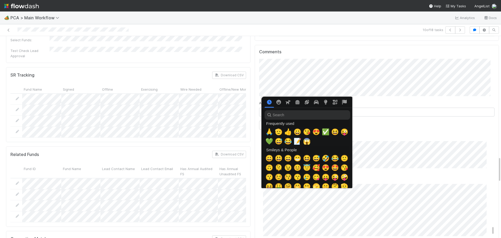
scroll to position [0, 2]
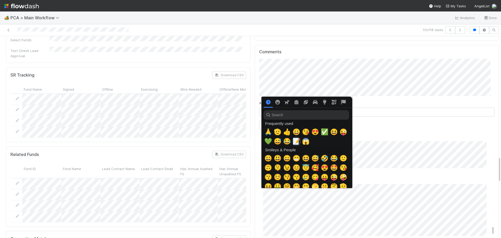
drag, startPoint x: 295, startPoint y: 142, endPoint x: 299, endPoint y: 142, distance: 3.7
click at [296, 142] on span "📝" at bounding box center [296, 140] width 8 height 7
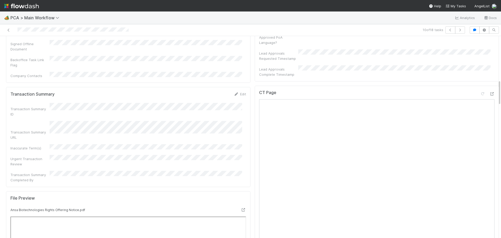
scroll to position [339, 0]
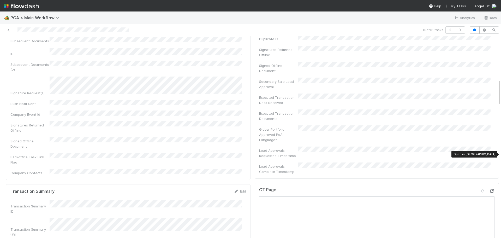
click at [489, 189] on icon at bounding box center [491, 190] width 5 height 3
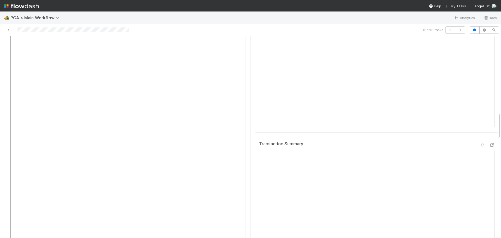
scroll to position [600, 0]
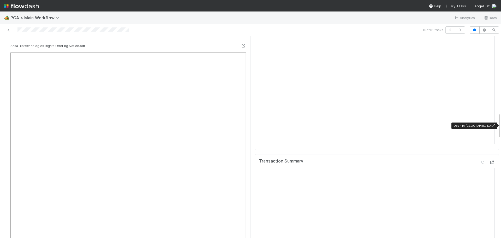
click at [489, 160] on icon at bounding box center [491, 161] width 5 height 3
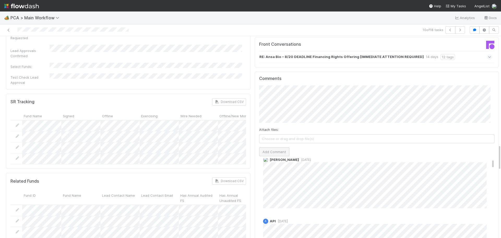
scroll to position [913, 0]
click at [268, 147] on button "Add Comment" at bounding box center [274, 151] width 30 height 9
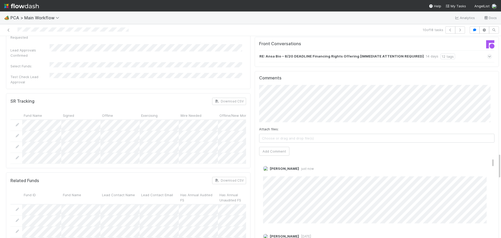
click at [300, 234] on span "5 days ago" at bounding box center [305, 236] width 12 height 4
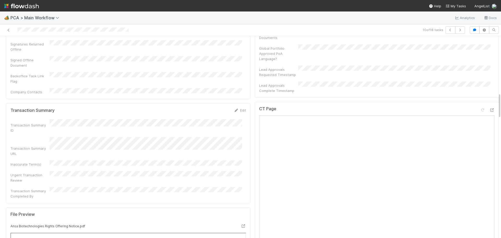
scroll to position [417, 0]
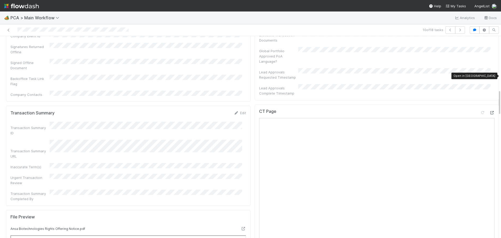
click at [489, 111] on icon at bounding box center [491, 112] width 5 height 3
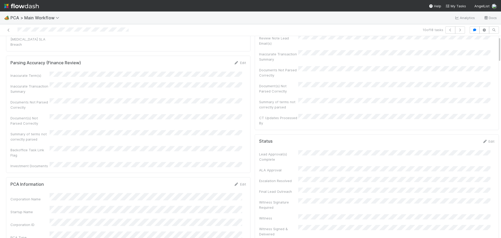
scroll to position [0, 0]
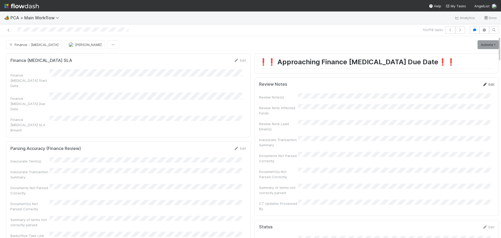
click at [482, 86] on link "Edit" at bounding box center [488, 84] width 12 height 4
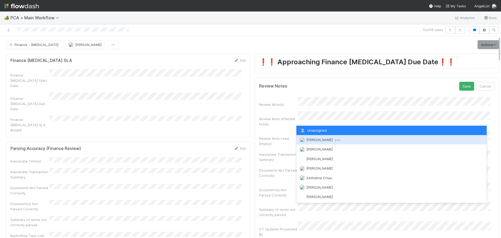
click at [316, 139] on span "Marenz Trajano you" at bounding box center [323, 139] width 34 height 4
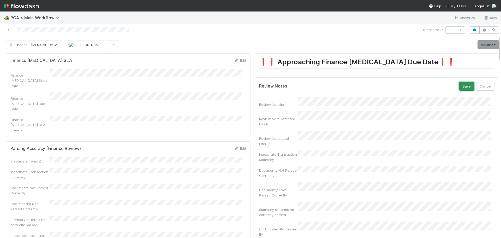
click at [460, 87] on button "Save" at bounding box center [466, 86] width 15 height 9
click at [480, 45] on link "Actions" at bounding box center [487, 44] width 21 height 9
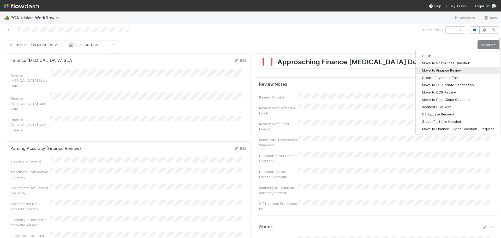
click at [438, 71] on button "Move to Finance Review" at bounding box center [457, 69] width 84 height 7
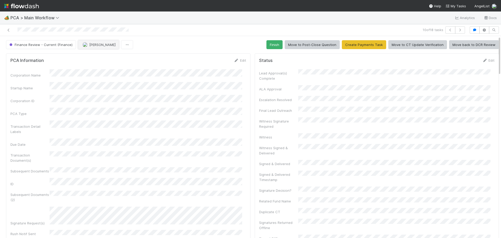
click at [94, 44] on span "[PERSON_NAME]" at bounding box center [102, 45] width 26 height 4
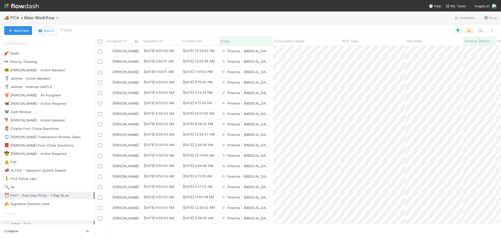
scroll to position [188, 402]
click at [265, 145] on div "Finance - [MEDICAL_DATA]" at bounding box center [246, 145] width 54 height 10
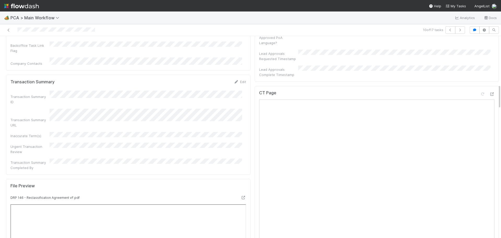
scroll to position [391, 0]
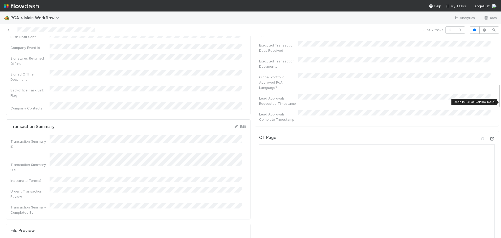
click at [489, 137] on icon at bounding box center [491, 138] width 5 height 3
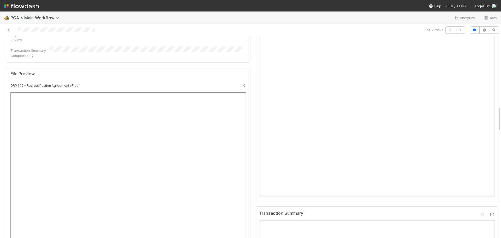
scroll to position [678, 0]
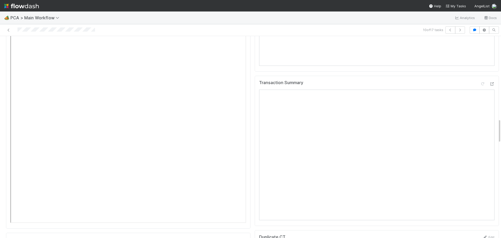
click at [481, 81] on div at bounding box center [487, 84] width 15 height 7
click at [489, 81] on div at bounding box center [491, 83] width 5 height 5
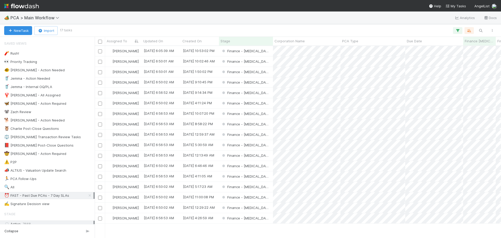
scroll to position [188, 402]
click at [261, 156] on div "Finance - [MEDICAL_DATA]" at bounding box center [246, 155] width 54 height 10
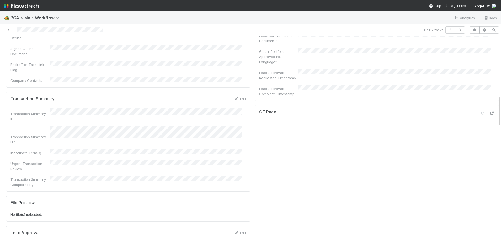
scroll to position [391, 0]
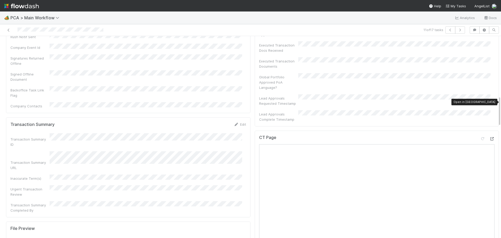
click at [489, 137] on icon at bounding box center [491, 138] width 5 height 3
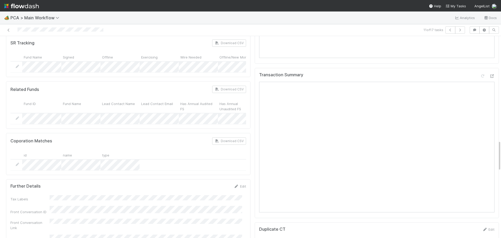
scroll to position [678, 0]
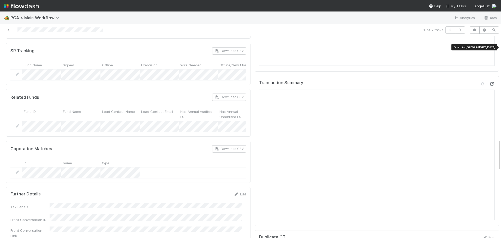
click at [489, 82] on icon at bounding box center [491, 83] width 5 height 3
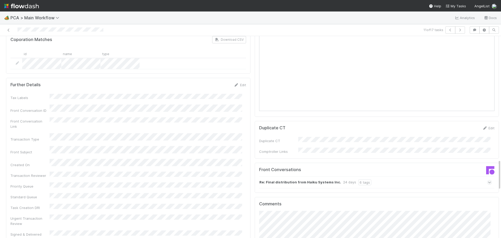
scroll to position [809, 0]
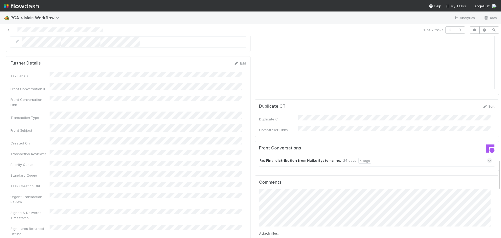
click at [487, 158] on span at bounding box center [489, 160] width 5 height 5
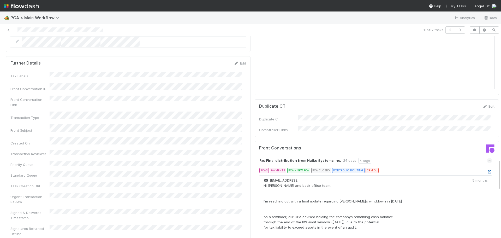
click at [487, 170] on icon at bounding box center [489, 171] width 5 height 3
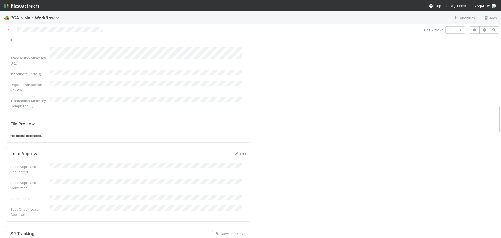
scroll to position [417, 0]
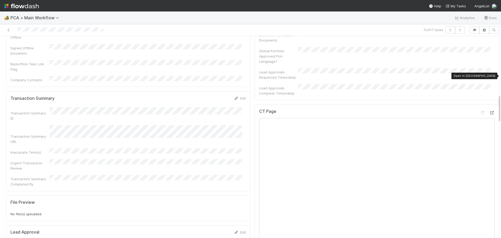
click at [489, 111] on icon at bounding box center [491, 112] width 5 height 3
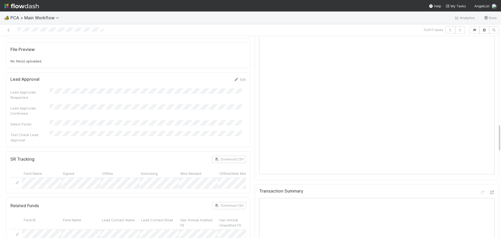
scroll to position [626, 0]
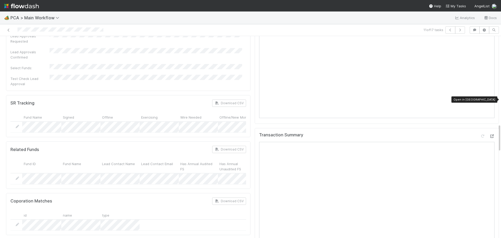
click at [489, 134] on icon at bounding box center [491, 135] width 5 height 3
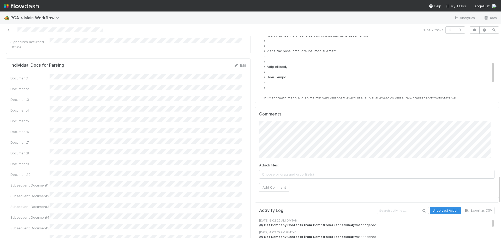
scroll to position [965, 0]
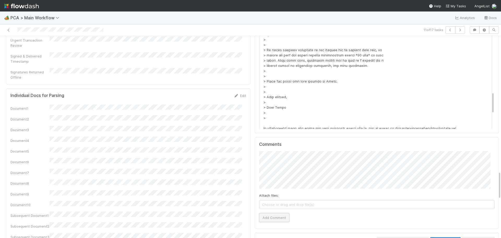
click at [268, 213] on button "Add Comment" at bounding box center [274, 217] width 30 height 9
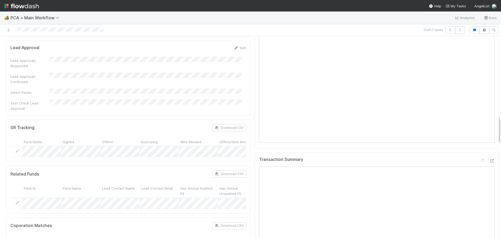
scroll to position [600, 0]
click at [489, 160] on icon at bounding box center [491, 161] width 5 height 3
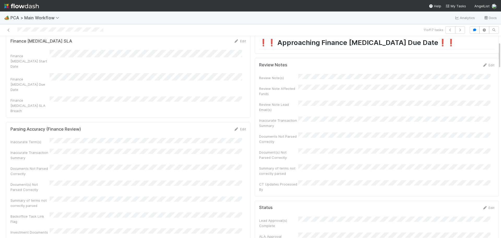
scroll to position [0, 0]
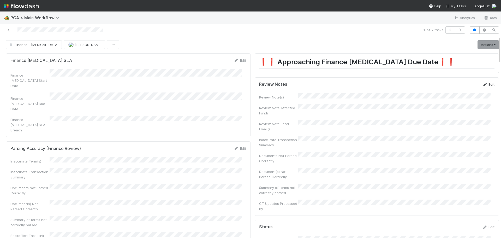
click at [483, 83] on link "Edit" at bounding box center [488, 84] width 12 height 4
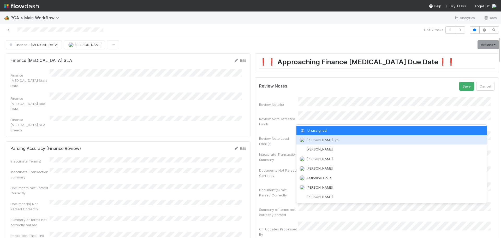
click at [317, 137] on span "Marenz Trajano you" at bounding box center [323, 139] width 34 height 4
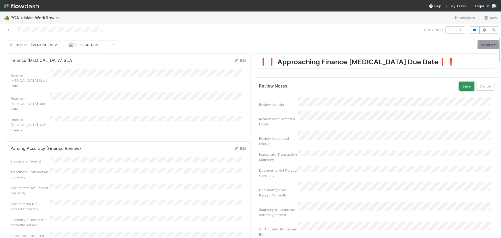
click at [459, 89] on button "Save" at bounding box center [466, 86] width 15 height 9
click at [482, 43] on link "Actions" at bounding box center [487, 44] width 21 height 9
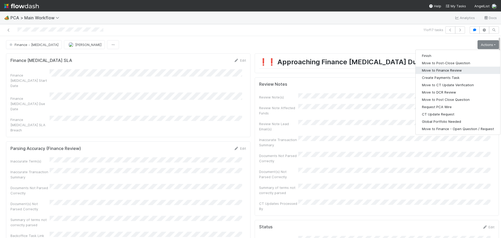
click at [451, 72] on button "Move to Finance Review" at bounding box center [457, 69] width 84 height 7
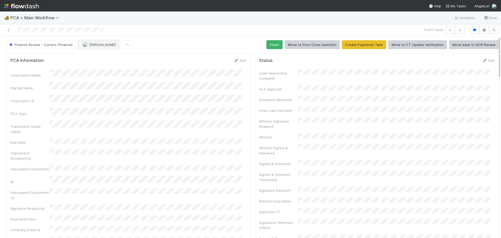
click at [100, 46] on span "[PERSON_NAME]" at bounding box center [102, 45] width 26 height 4
click at [114, 59] on div "Ronalie Nova" at bounding box center [112, 57] width 74 height 9
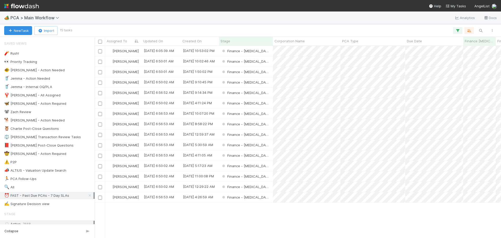
scroll to position [188, 402]
click at [264, 196] on div "Finance - [MEDICAL_DATA]" at bounding box center [246, 197] width 54 height 10
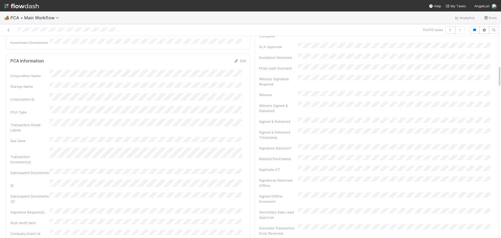
scroll to position [365, 0]
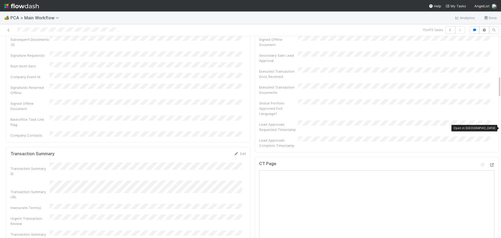
click at [489, 163] on icon at bounding box center [491, 164] width 5 height 3
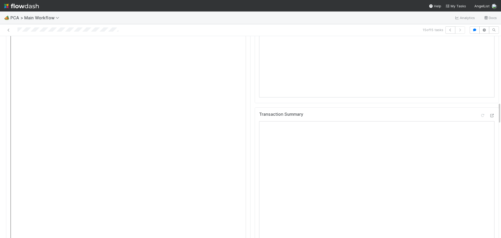
scroll to position [652, 0]
click at [489, 108] on icon at bounding box center [491, 109] width 5 height 3
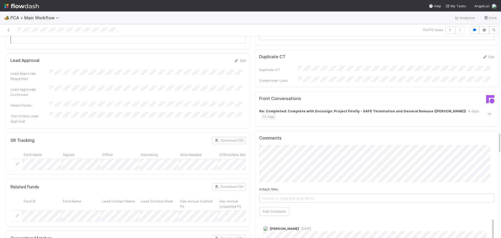
scroll to position [808, 0]
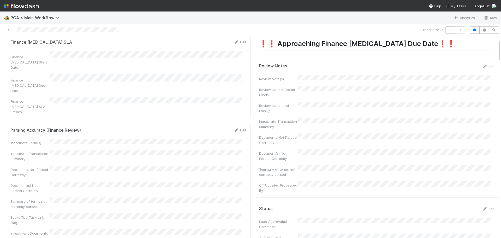
scroll to position [0, 0]
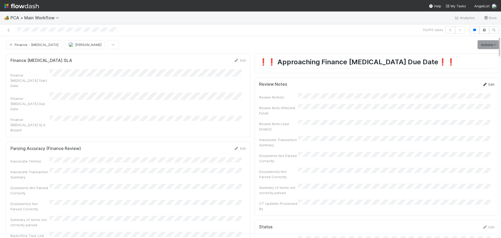
click at [482, 83] on link "Edit" at bounding box center [488, 84] width 12 height 4
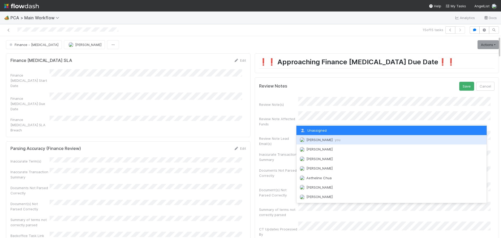
click at [312, 138] on span "Marenz Trajano you" at bounding box center [323, 139] width 34 height 4
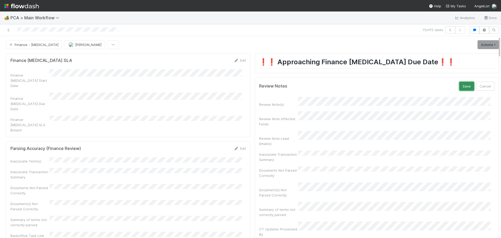
click at [461, 86] on button "Save" at bounding box center [466, 86] width 15 height 9
click at [485, 42] on link "Actions" at bounding box center [487, 44] width 21 height 9
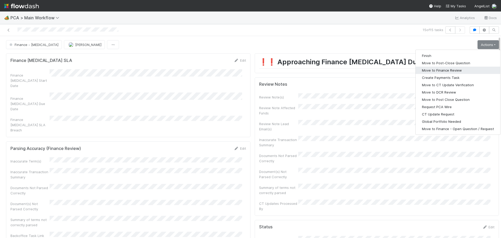
click at [440, 69] on button "Move to Finance Review" at bounding box center [457, 69] width 84 height 7
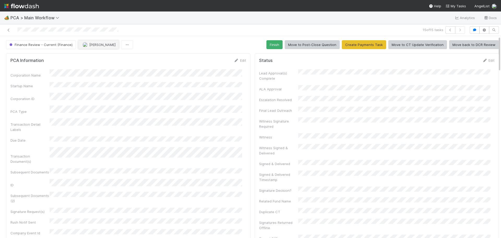
click at [101, 45] on span "[PERSON_NAME]" at bounding box center [102, 45] width 26 height 4
click at [104, 58] on span "Ronalie Nova" at bounding box center [94, 58] width 21 height 4
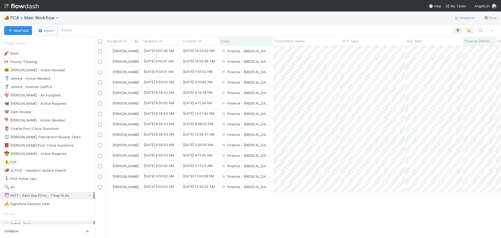
scroll to position [188, 402]
click at [267, 75] on div "Finance - [MEDICAL_DATA]" at bounding box center [246, 72] width 54 height 10
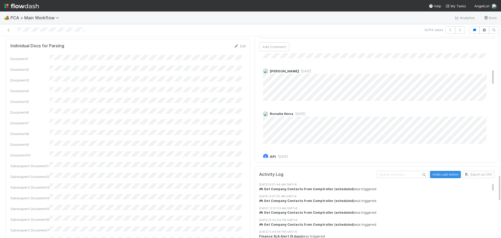
scroll to position [104, 0]
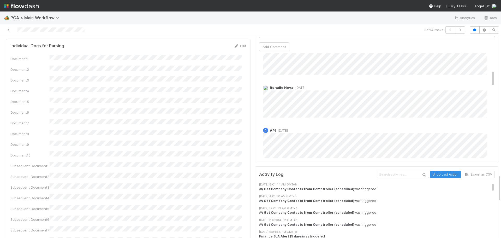
click at [299, 86] on span "1 month ago" at bounding box center [299, 88] width 12 height 4
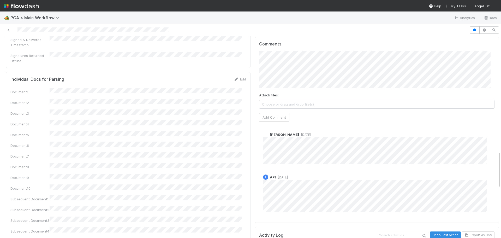
scroll to position [626, 0]
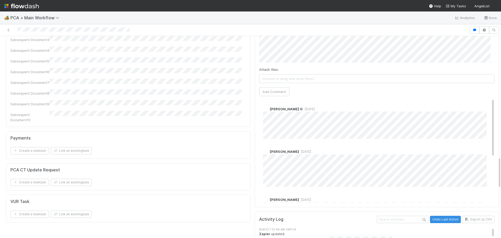
scroll to position [808, 0]
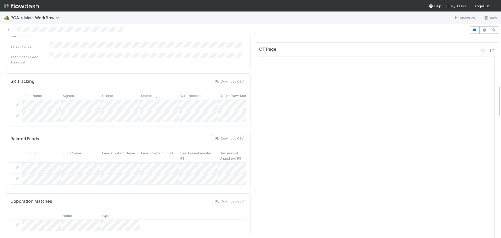
scroll to position [287, 0]
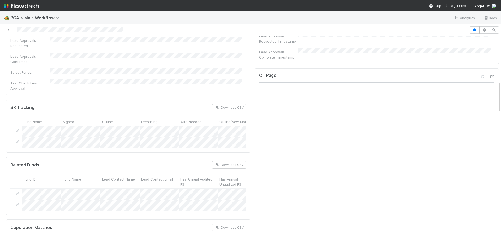
click at [486, 68] on div "CT Page" at bounding box center [376, 182] width 244 height 228
click at [489, 75] on icon at bounding box center [491, 76] width 5 height 3
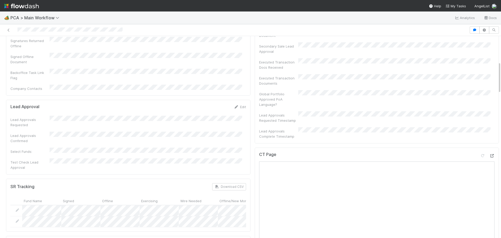
scroll to position [156, 0]
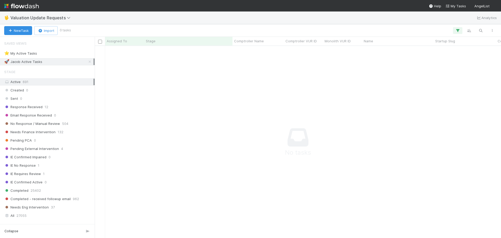
scroll to position [184, 402]
click at [459, 29] on icon "button" at bounding box center [457, 30] width 5 height 5
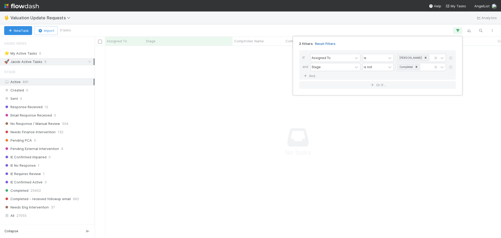
click at [322, 44] on link "Reset Filters" at bounding box center [325, 43] width 21 height 4
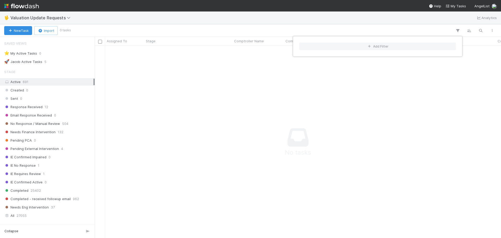
scroll to position [184, 402]
click at [150, 133] on div "Add Filter" at bounding box center [250, 119] width 501 height 238
click at [169, 25] on div "Add Filter" at bounding box center [250, 119] width 501 height 238
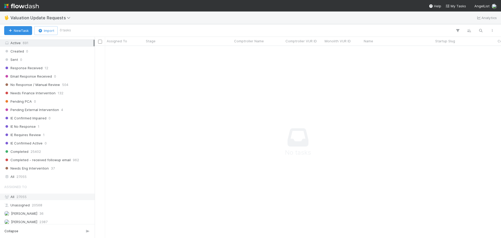
scroll to position [0, 0]
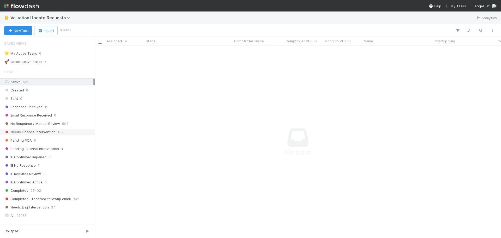
click at [58, 132] on span "132" at bounding box center [61, 132] width 6 height 7
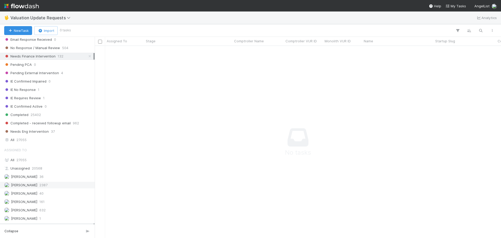
scroll to position [125, 0]
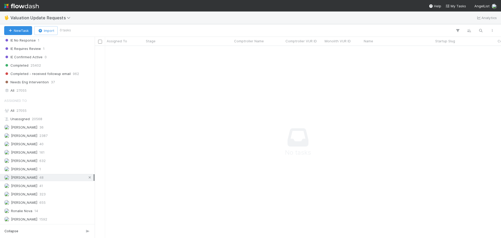
click at [87, 179] on icon at bounding box center [89, 176] width 5 height 3
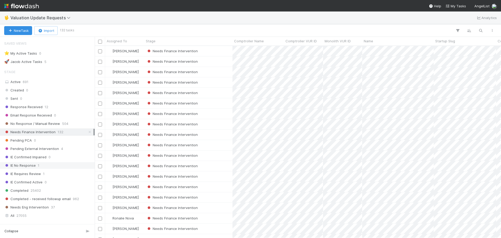
scroll to position [188, 402]
click at [117, 42] on span "Assigned To" at bounding box center [117, 40] width 20 height 5
click at [128, 50] on div "Sort A → Z" at bounding box center [136, 51] width 59 height 8
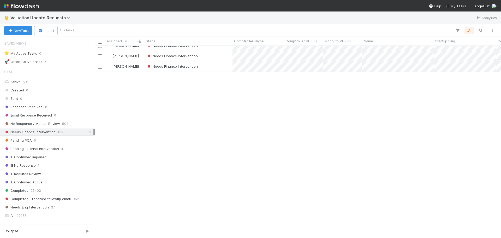
scroll to position [303, 0]
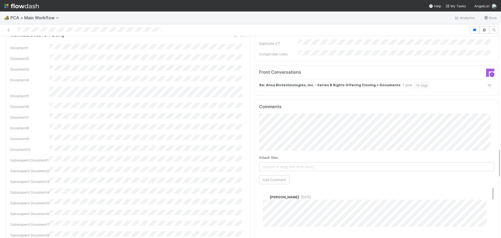
scroll to position [756, 0]
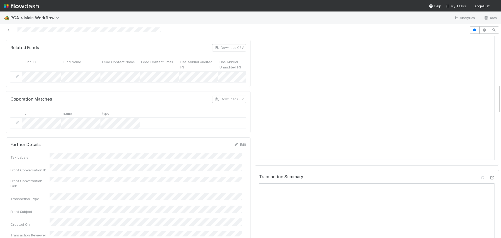
scroll to position [313, 0]
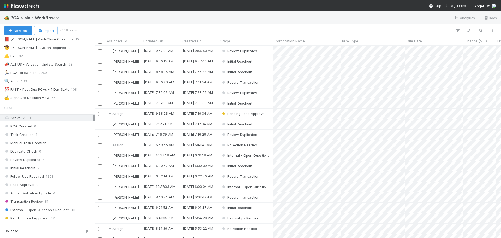
scroll to position [104, 0]
drag, startPoint x: 47, startPoint y: 92, endPoint x: 54, endPoint y: 104, distance: 14.0
click at [47, 92] on div "⏰ FAST - Past Due PCAs - 7 Day SLAs" at bounding box center [36, 91] width 65 height 7
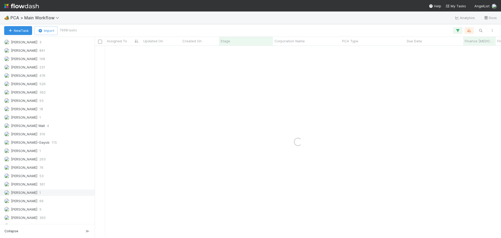
scroll to position [742, 0]
click at [44, 99] on span "263" at bounding box center [42, 102] width 6 height 7
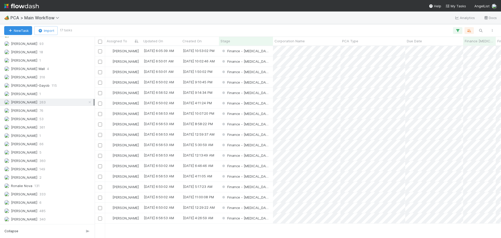
scroll to position [188, 402]
click at [265, 163] on div "Finance - [MEDICAL_DATA]" at bounding box center [246, 166] width 54 height 10
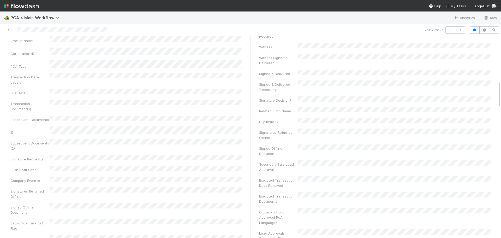
scroll to position [365, 0]
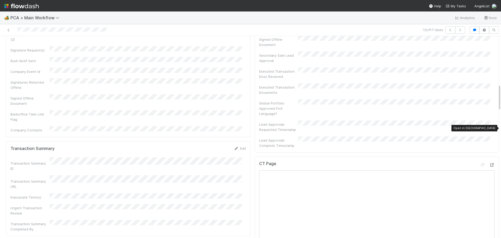
click at [489, 163] on icon at bounding box center [491, 164] width 5 height 3
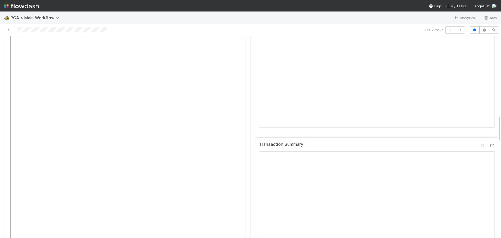
scroll to position [600, 0]
click at [489, 160] on icon at bounding box center [491, 161] width 5 height 3
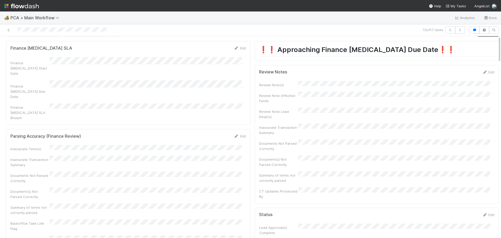
scroll to position [0, 0]
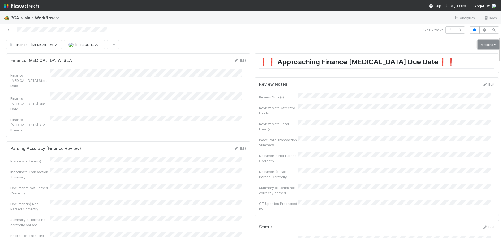
click at [477, 45] on link "Actions" at bounding box center [487, 44] width 21 height 9
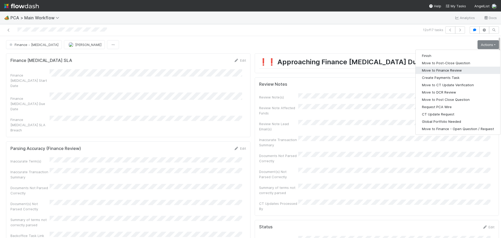
click at [446, 71] on button "Move to Finance Review" at bounding box center [457, 69] width 84 height 7
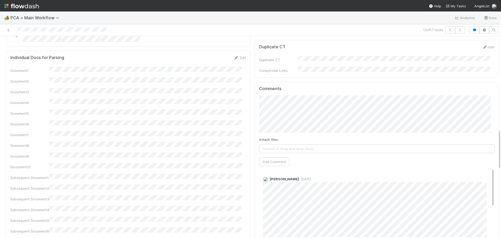
scroll to position [521, 0]
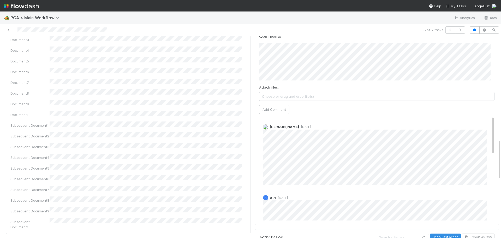
click at [299, 125] on span "6 days ago" at bounding box center [305, 127] width 12 height 4
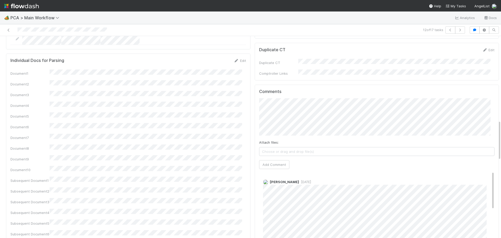
scroll to position [423, 0]
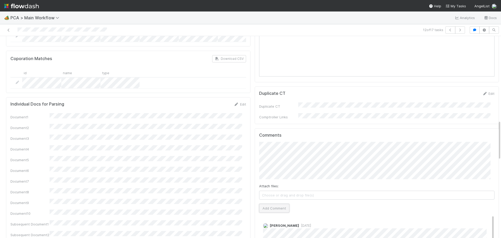
click at [271, 203] on button "Add Comment" at bounding box center [274, 207] width 30 height 9
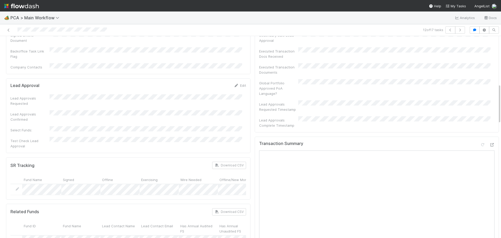
scroll to position [240, 0]
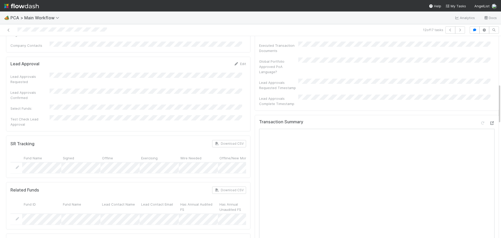
click at [489, 121] on icon at bounding box center [491, 122] width 5 height 3
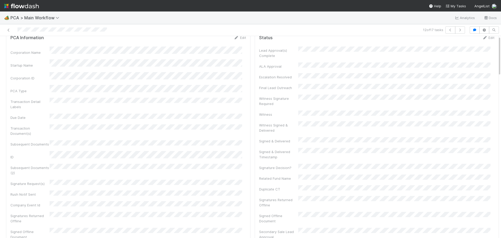
scroll to position [0, 0]
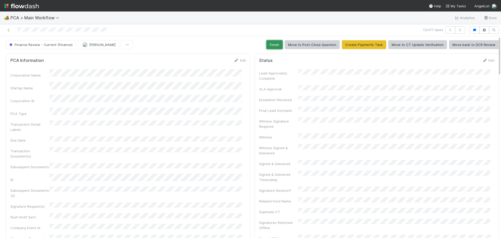
click at [275, 41] on button "Finish" at bounding box center [274, 44] width 16 height 9
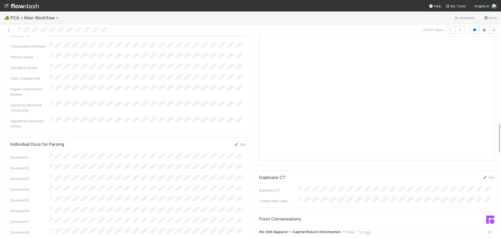
scroll to position [521, 0]
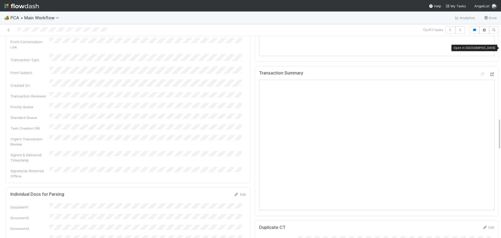
click at [489, 71] on div at bounding box center [491, 73] width 5 height 5
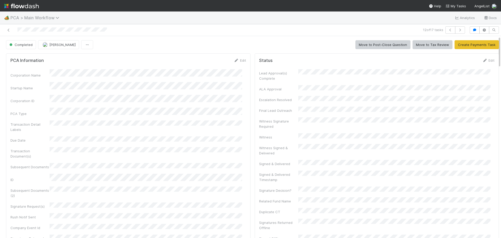
scroll to position [0, 0]
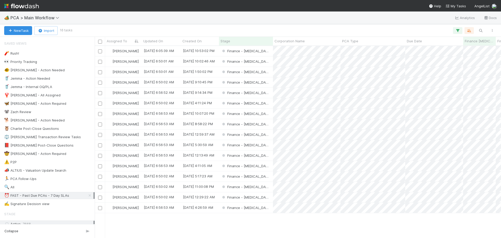
scroll to position [188, 402]
click at [264, 168] on div "Finance - [MEDICAL_DATA]" at bounding box center [246, 166] width 54 height 10
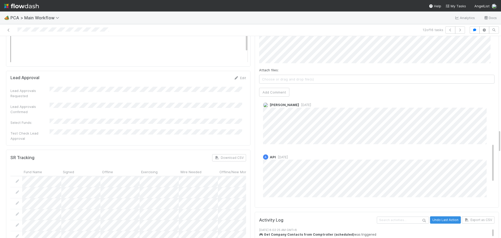
scroll to position [174, 0]
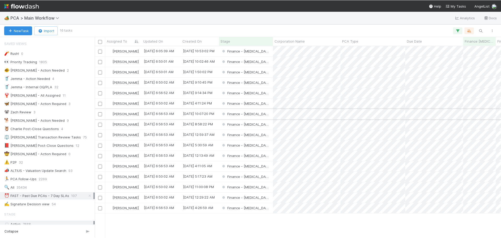
scroll to position [188, 402]
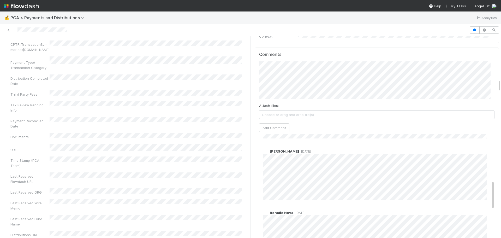
scroll to position [166, 0]
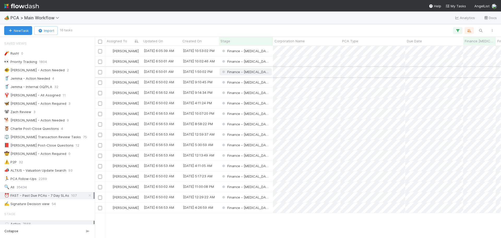
scroll to position [188, 402]
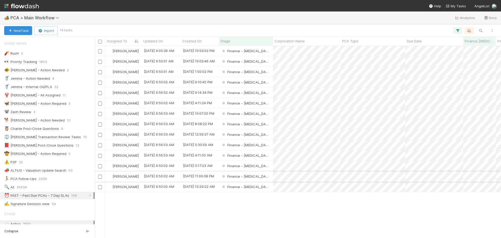
click at [268, 180] on div "Finance - [MEDICAL_DATA]" at bounding box center [246, 176] width 54 height 10
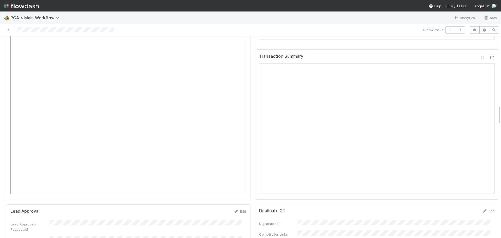
scroll to position [704, 0]
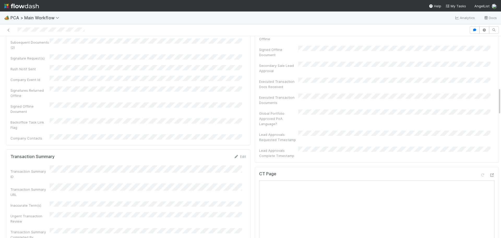
scroll to position [391, 0]
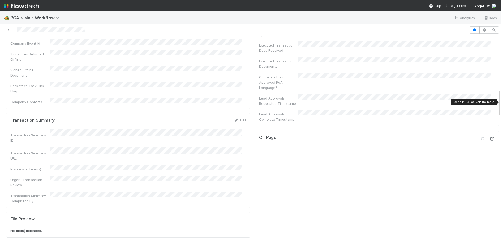
click at [489, 137] on icon at bounding box center [491, 138] width 5 height 3
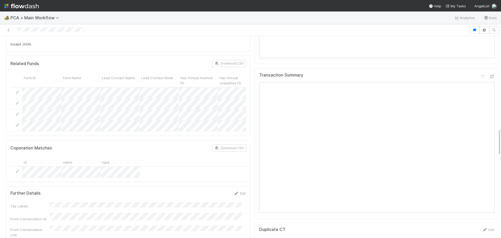
scroll to position [678, 0]
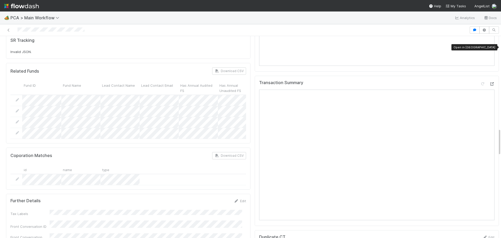
click at [489, 82] on icon at bounding box center [491, 83] width 5 height 3
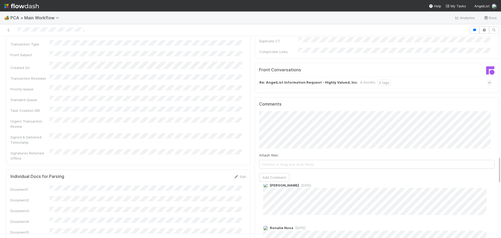
scroll to position [415, 0]
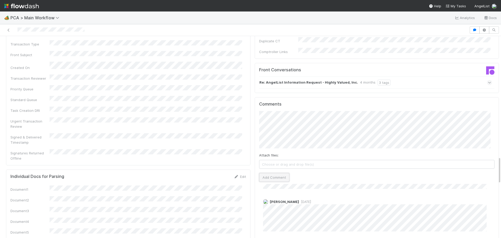
click at [268, 173] on button "Add Comment" at bounding box center [274, 177] width 30 height 9
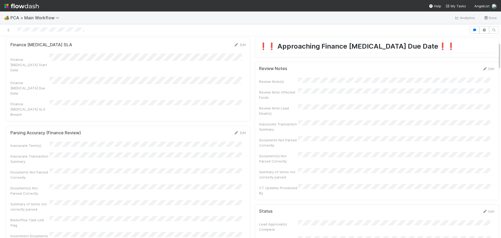
scroll to position [0, 0]
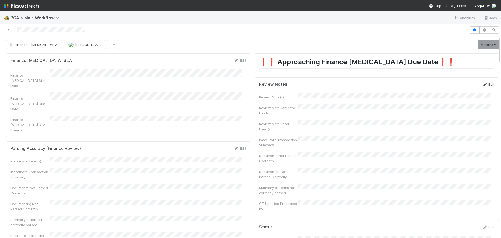
click at [482, 83] on icon at bounding box center [484, 84] width 5 height 3
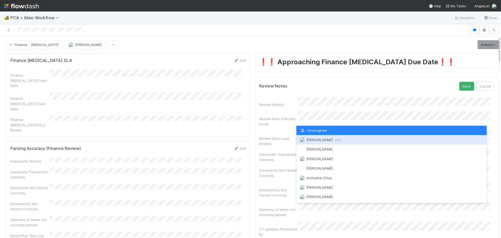
click at [312, 139] on span "[PERSON_NAME] you" at bounding box center [323, 139] width 34 height 4
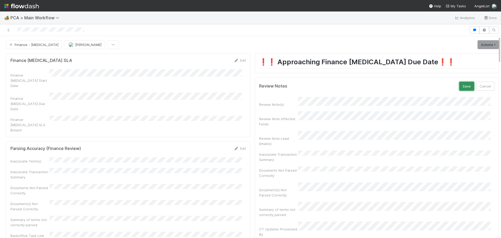
click at [459, 88] on button "Save" at bounding box center [466, 86] width 15 height 9
click at [477, 43] on link "Actions" at bounding box center [487, 44] width 21 height 9
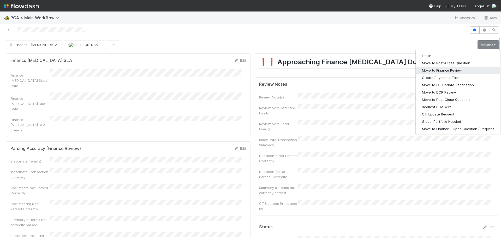
click at [435, 67] on button "Move to Finance Review" at bounding box center [457, 69] width 84 height 7
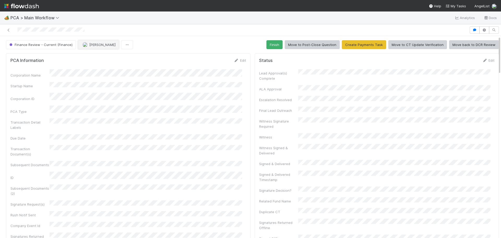
click at [91, 45] on span "[PERSON_NAME]" at bounding box center [102, 45] width 26 height 4
click at [106, 57] on div "Ronalie Nova" at bounding box center [112, 57] width 74 height 9
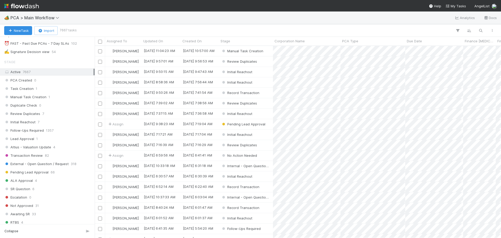
scroll to position [104, 0]
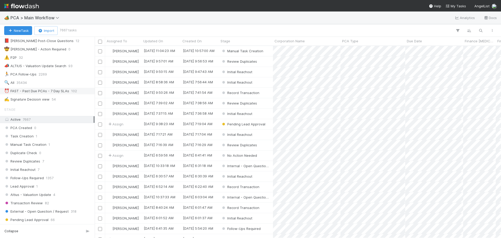
click at [28, 90] on div "⏰ FAST - Past Due PCAs - 7 Day SLAs" at bounding box center [36, 91] width 65 height 7
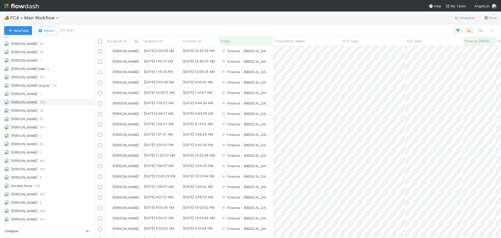
scroll to position [188, 402]
click at [25, 103] on span "[PERSON_NAME]" at bounding box center [24, 102] width 26 height 4
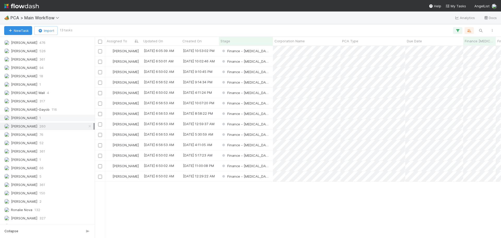
scroll to position [751, 0]
click at [260, 61] on div "Finance - [MEDICAL_DATA]" at bounding box center [246, 61] width 54 height 10
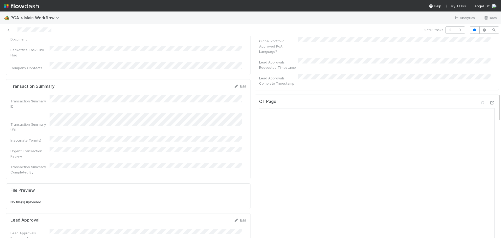
scroll to position [417, 0]
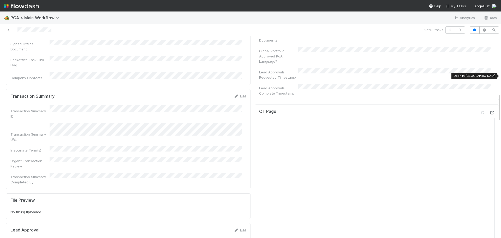
click at [489, 111] on icon at bounding box center [491, 112] width 5 height 3
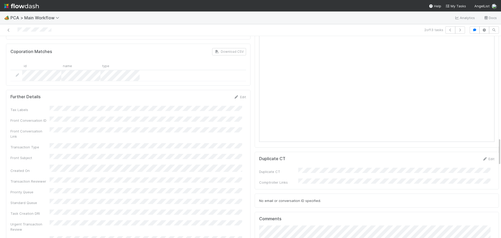
scroll to position [652, 0]
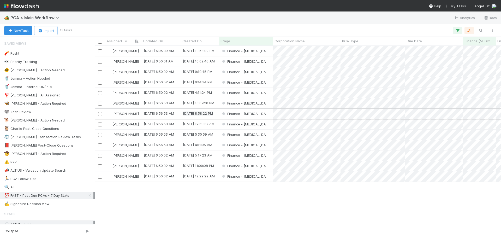
scroll to position [188, 402]
click at [265, 157] on div "Finance - [MEDICAL_DATA]" at bounding box center [246, 155] width 54 height 10
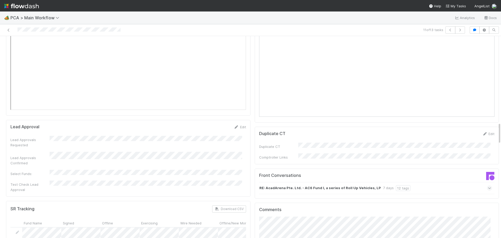
scroll to position [782, 0]
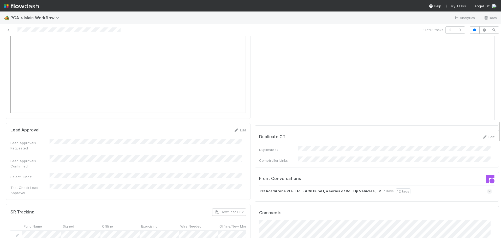
click at [488, 188] on icon at bounding box center [489, 190] width 3 height 5
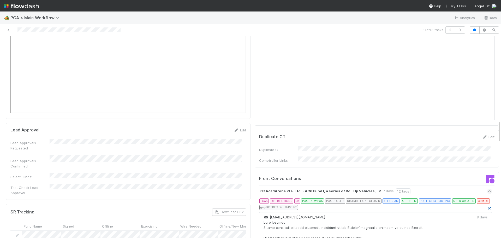
click at [487, 207] on icon at bounding box center [489, 208] width 5 height 3
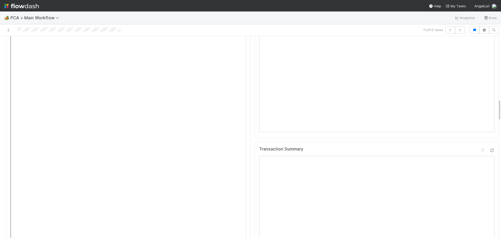
scroll to position [574, 0]
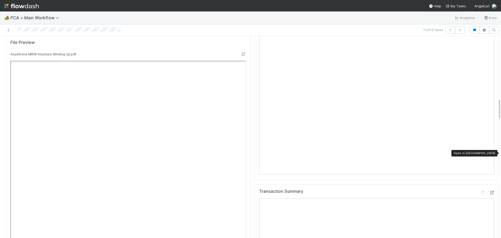
click at [489, 191] on icon at bounding box center [491, 192] width 5 height 3
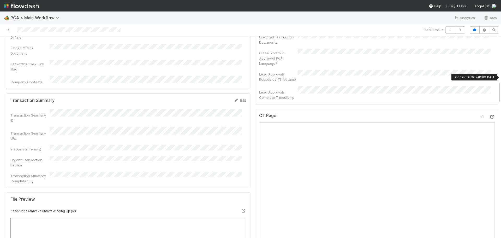
click at [489, 115] on icon at bounding box center [491, 116] width 5 height 3
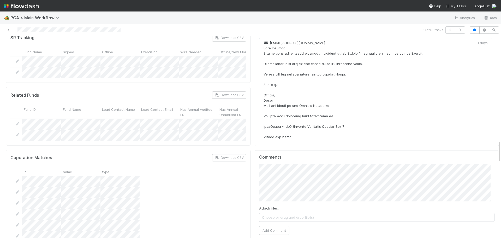
scroll to position [965, 0]
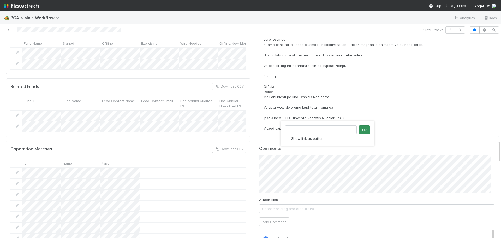
type input "https://comptroller.internal.angellist.com/v/review_data_change_requests?compan…"
click at [366, 130] on button "Ok" at bounding box center [364, 129] width 11 height 9
click at [275, 217] on button "Add Comment" at bounding box center [274, 221] width 30 height 9
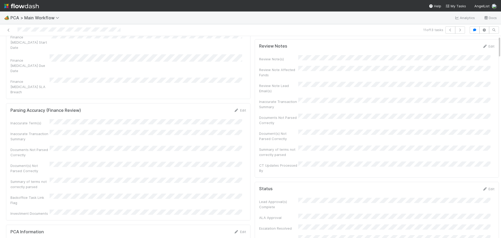
scroll to position [0, 0]
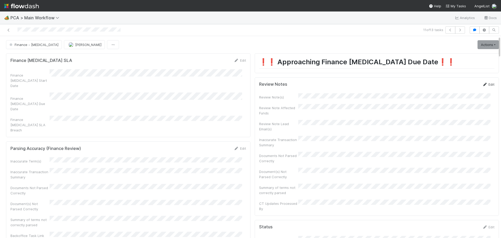
click at [482, 84] on link "Edit" at bounding box center [488, 84] width 12 height 4
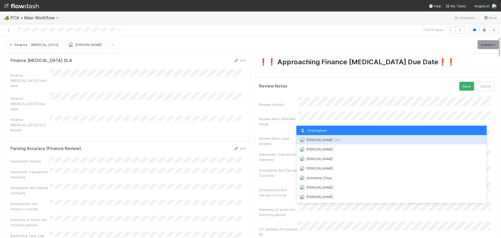
click at [315, 141] on span "Marenz Trajano you" at bounding box center [323, 139] width 34 height 4
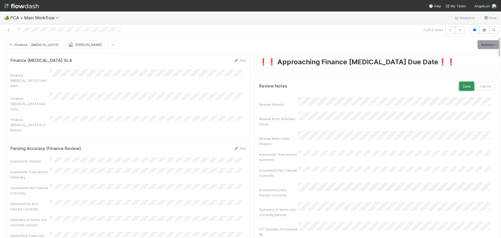
click at [459, 86] on button "Save" at bounding box center [466, 86] width 15 height 9
click at [481, 45] on link "Actions" at bounding box center [487, 44] width 21 height 9
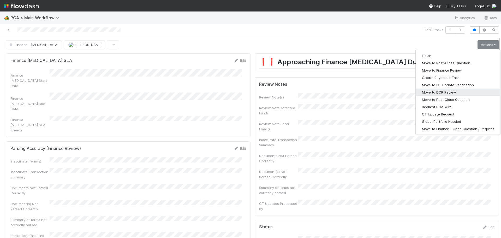
click at [437, 92] on button "Move to DCR Review" at bounding box center [457, 91] width 84 height 7
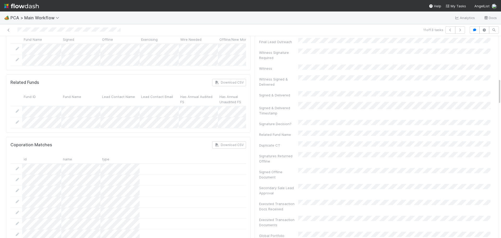
scroll to position [156, 0]
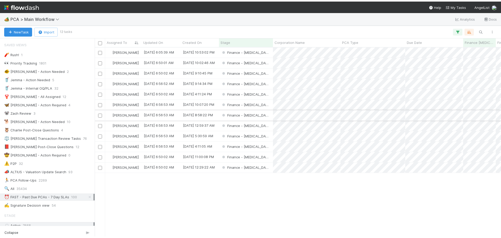
scroll to position [188, 402]
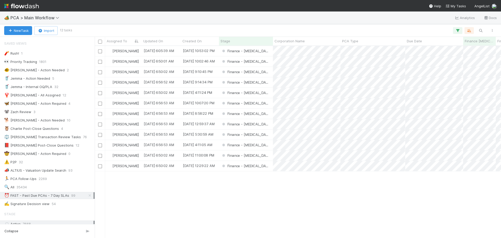
scroll to position [188, 402]
click at [260, 167] on div "Finance - [MEDICAL_DATA]" at bounding box center [246, 166] width 54 height 10
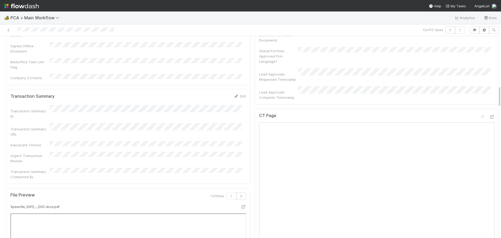
scroll to position [417, 0]
click at [489, 117] on icon at bounding box center [491, 118] width 5 height 3
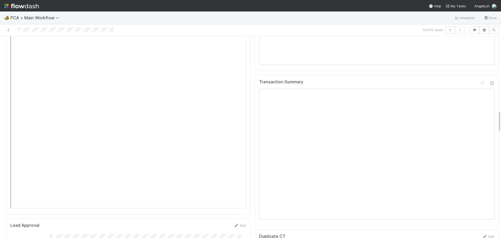
scroll to position [678, 0]
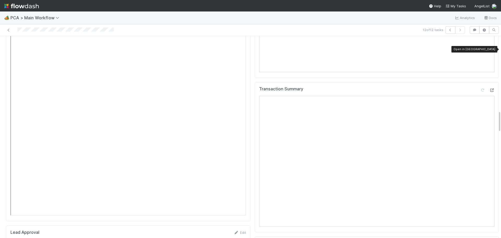
click at [489, 88] on icon at bounding box center [491, 89] width 5 height 3
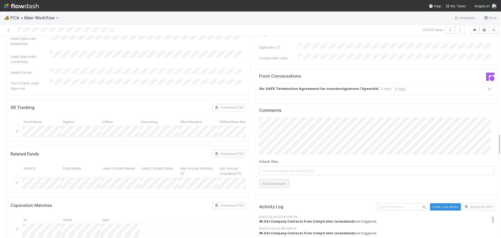
scroll to position [808, 0]
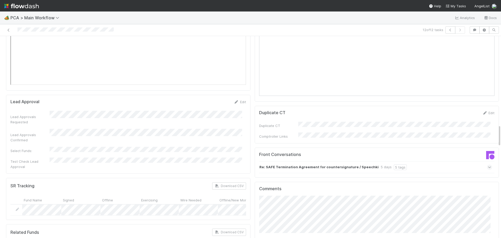
click at [488, 164] on icon at bounding box center [489, 166] width 3 height 5
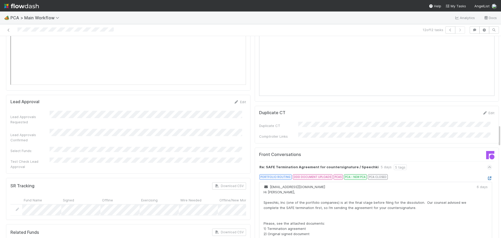
click at [487, 176] on icon at bounding box center [489, 177] width 5 height 3
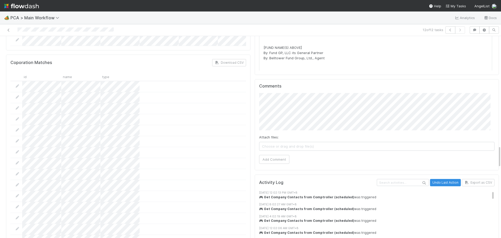
scroll to position [991, 0]
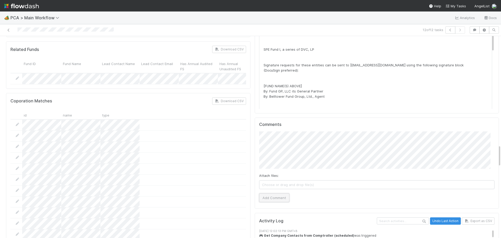
click at [279, 193] on button "Add Comment" at bounding box center [274, 197] width 30 height 9
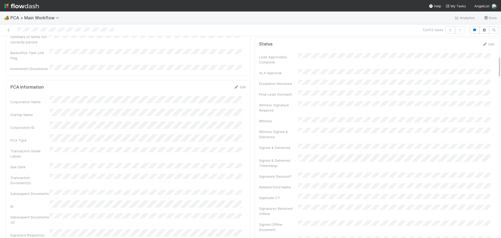
scroll to position [0, 0]
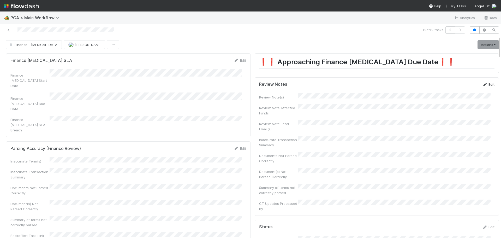
click at [482, 83] on icon at bounding box center [484, 84] width 5 height 3
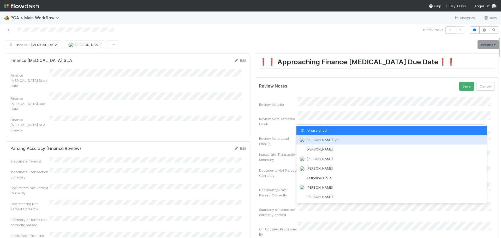
click at [309, 141] on span "Marenz Trajano you" at bounding box center [323, 139] width 34 height 4
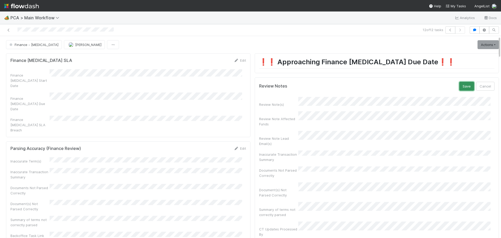
click at [459, 84] on button "Save" at bounding box center [466, 86] width 15 height 9
click at [478, 43] on link "Actions" at bounding box center [487, 44] width 21 height 9
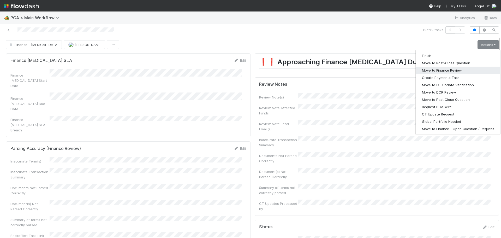
click at [436, 71] on button "Move to Finance Review" at bounding box center [457, 69] width 84 height 7
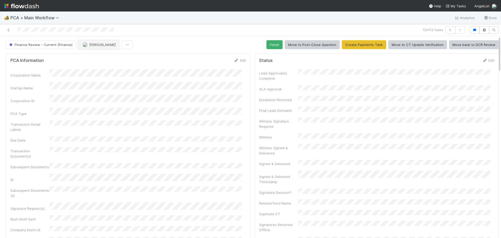
click at [87, 42] on button "[PERSON_NAME]" at bounding box center [98, 44] width 41 height 9
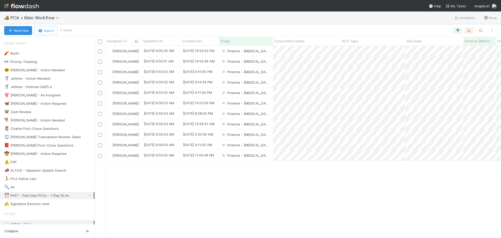
scroll to position [188, 402]
click at [260, 94] on div "Finance - [MEDICAL_DATA]" at bounding box center [246, 93] width 54 height 10
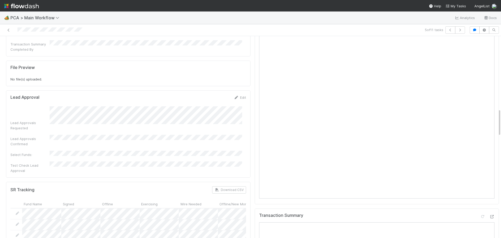
scroll to position [443, 0]
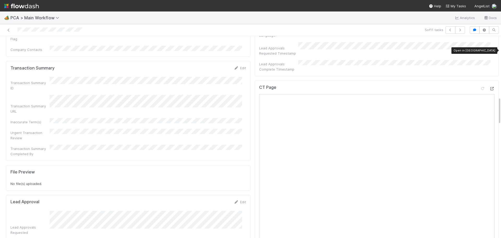
click at [489, 87] on icon at bounding box center [491, 88] width 5 height 3
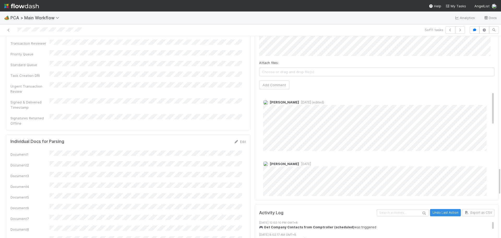
scroll to position [887, 0]
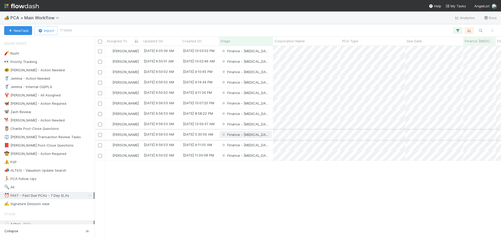
scroll to position [188, 402]
click at [264, 74] on div "Finance - [MEDICAL_DATA]" at bounding box center [246, 72] width 54 height 10
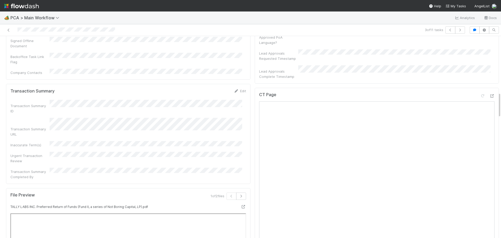
scroll to position [443, 0]
click at [489, 91] on icon at bounding box center [491, 92] width 5 height 3
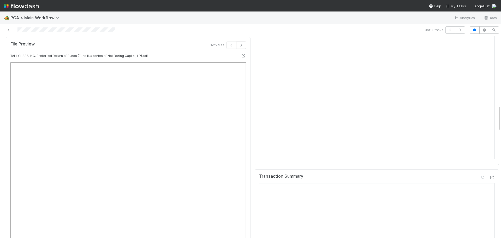
scroll to position [548, 0]
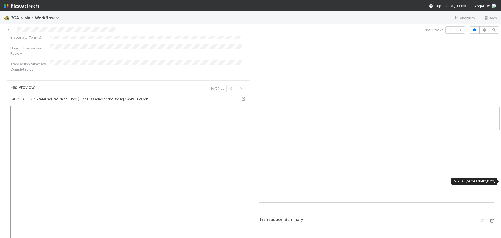
click at [489, 219] on icon at bounding box center [491, 220] width 5 height 3
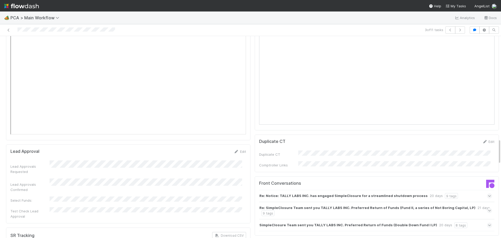
scroll to position [808, 0]
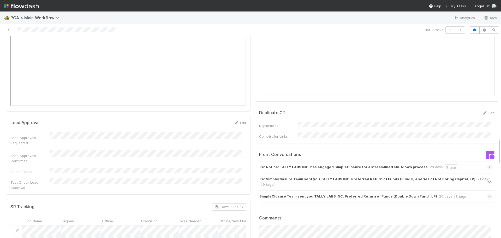
click at [488, 179] on icon at bounding box center [489, 181] width 3 height 5
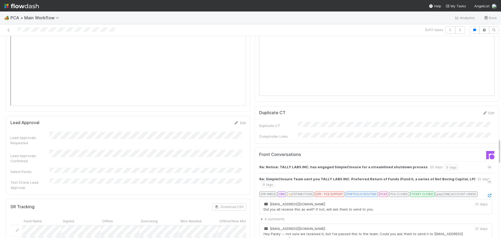
click at [488, 179] on icon at bounding box center [489, 181] width 3 height 5
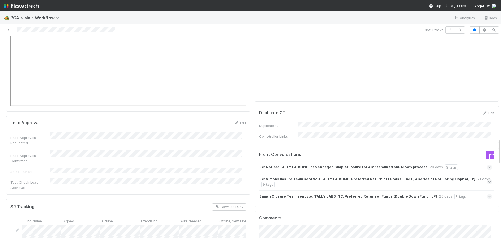
click at [488, 193] on icon at bounding box center [489, 195] width 3 height 5
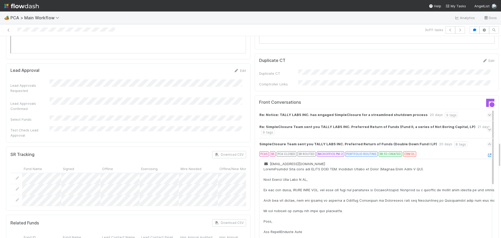
scroll to position [782, 0]
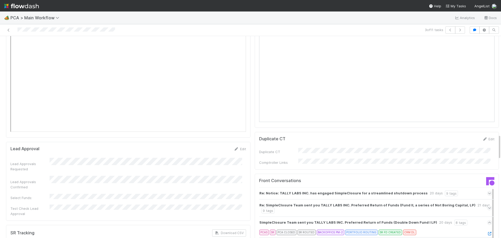
click at [488, 220] on icon at bounding box center [489, 222] width 3 height 5
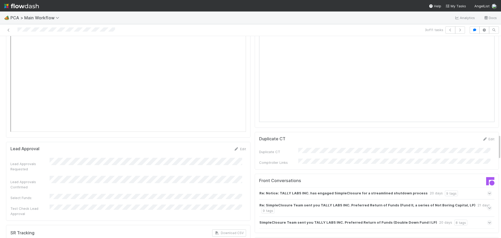
click at [488, 190] on icon at bounding box center [489, 192] width 3 height 5
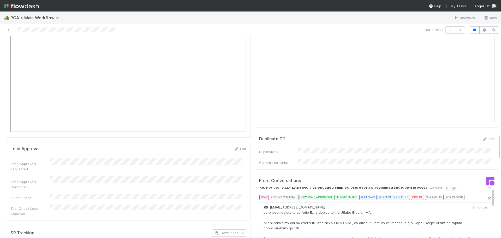
scroll to position [0, 0]
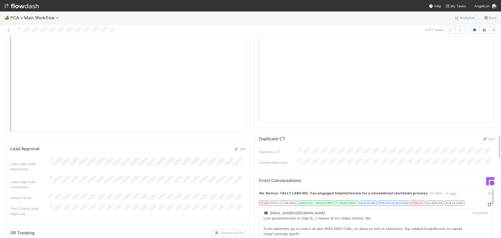
click at [487, 202] on icon at bounding box center [489, 203] width 5 height 3
click at [488, 190] on icon at bounding box center [489, 192] width 3 height 5
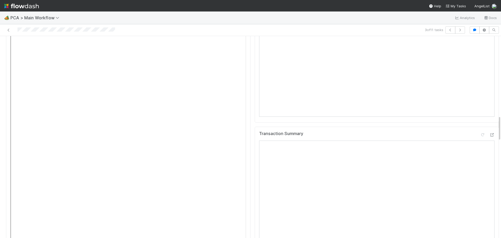
scroll to position [626, 0]
click at [489, 139] on div at bounding box center [491, 141] width 5 height 5
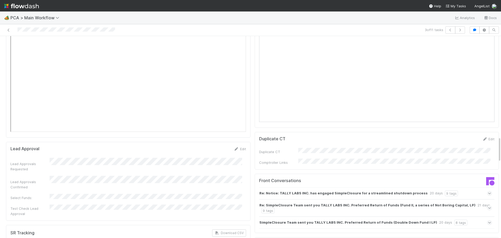
scroll to position [887, 0]
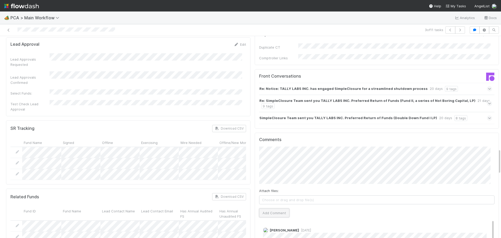
click at [277, 208] on button "Add Comment" at bounding box center [274, 212] width 30 height 9
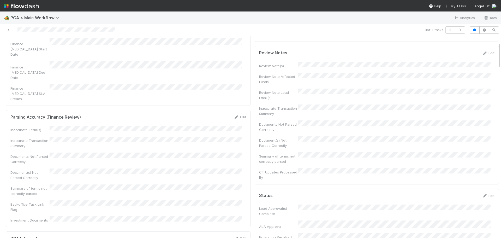
scroll to position [0, 0]
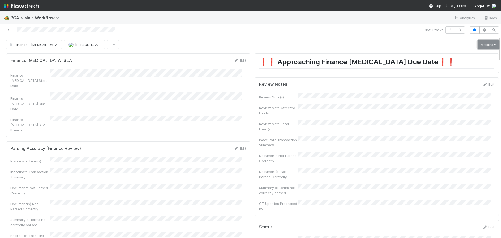
click at [481, 41] on link "Actions" at bounding box center [487, 44] width 21 height 9
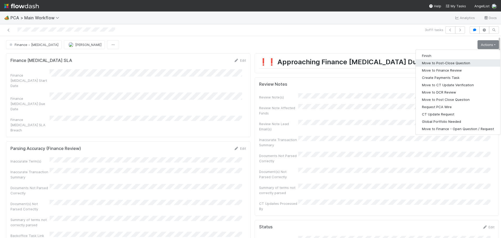
click at [457, 66] on button "Move to Post-Close Question" at bounding box center [457, 62] width 84 height 7
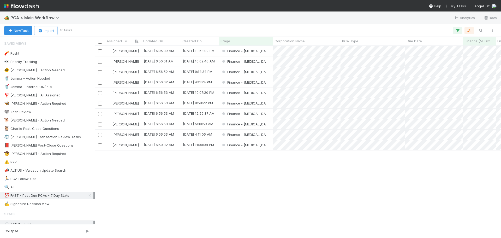
scroll to position [188, 402]
click at [262, 146] on div "Finance - [MEDICAL_DATA]" at bounding box center [246, 145] width 54 height 10
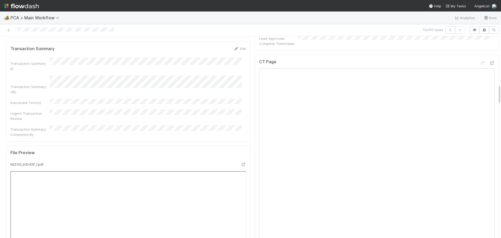
scroll to position [495, 0]
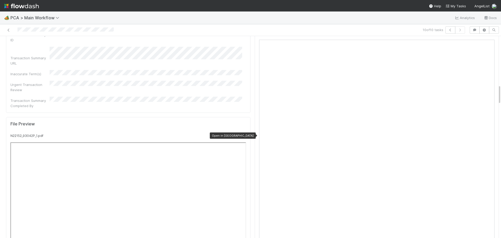
click at [241, 133] on div at bounding box center [243, 135] width 5 height 5
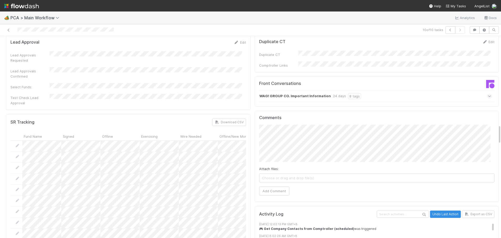
scroll to position [860, 0]
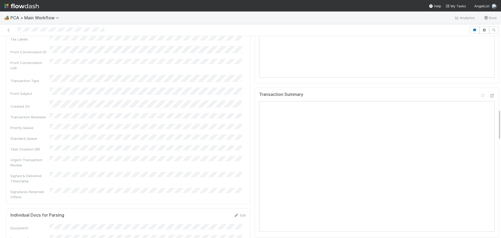
scroll to position [469, 0]
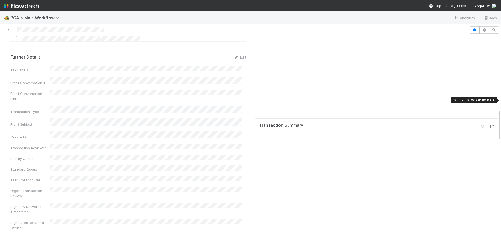
click at [489, 125] on icon at bounding box center [491, 126] width 5 height 3
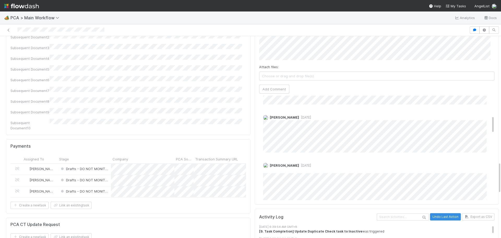
scroll to position [104, 0]
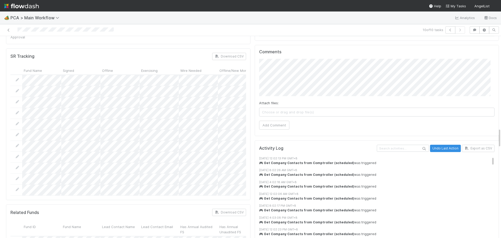
scroll to position [808, 0]
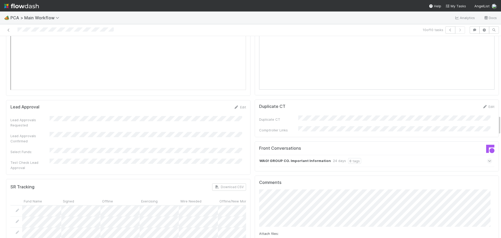
click at [488, 158] on icon at bounding box center [489, 160] width 3 height 5
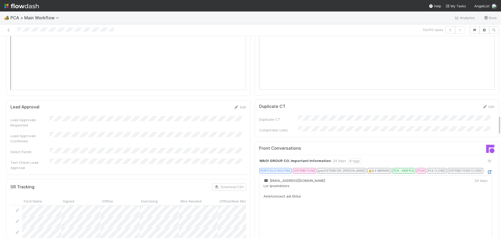
click at [487, 169] on link at bounding box center [489, 171] width 5 height 4
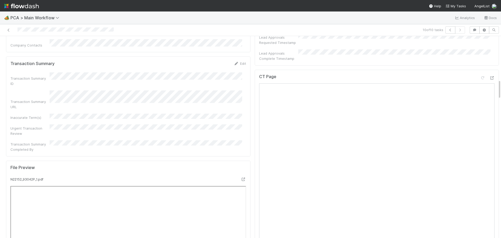
scroll to position [443, 0]
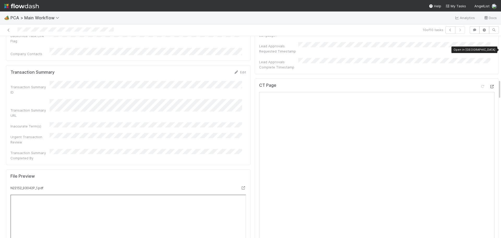
click at [489, 85] on icon at bounding box center [491, 86] width 5 height 3
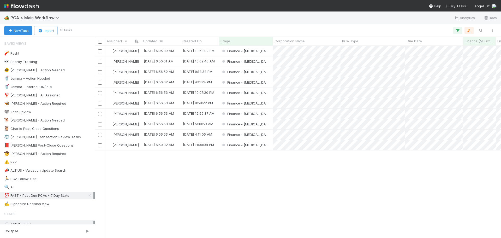
scroll to position [188, 402]
click at [258, 59] on div "Finance - [MEDICAL_DATA]" at bounding box center [246, 61] width 54 height 10
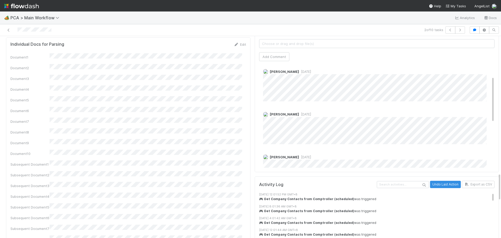
scroll to position [78, 0]
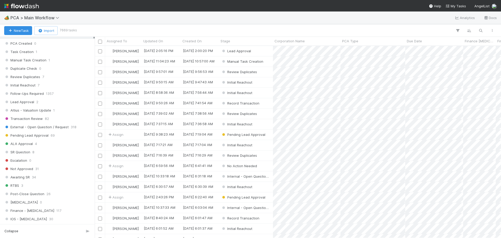
scroll to position [183, 0]
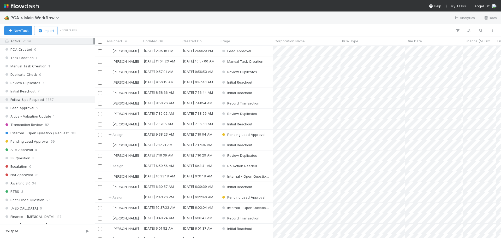
click at [49, 101] on span "1357" at bounding box center [50, 99] width 8 height 7
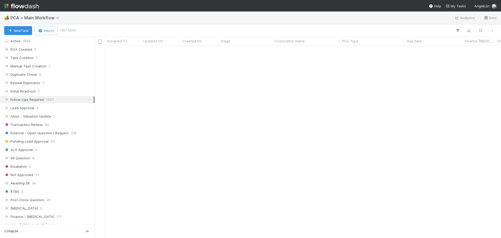
scroll to position [1278, 0]
